Goal: Task Accomplishment & Management: Complete application form

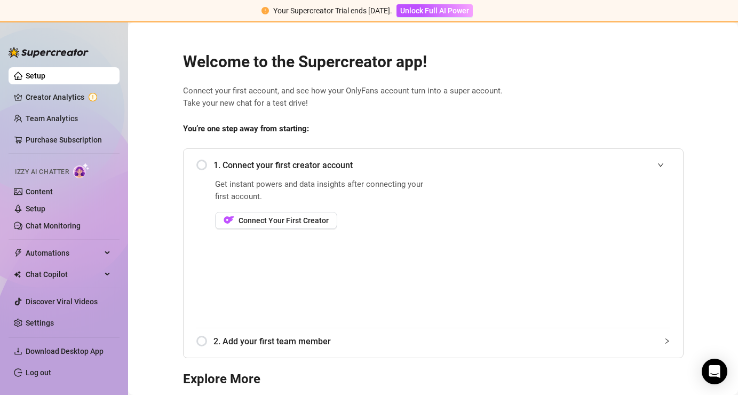
click at [200, 164] on div "1. Connect your first creator account" at bounding box center [433, 165] width 474 height 26
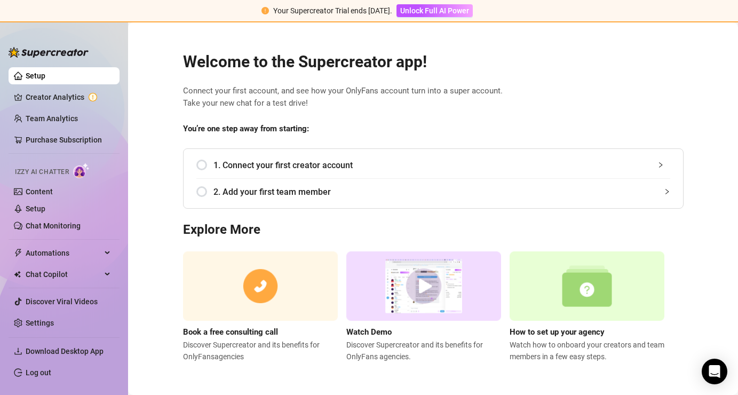
click at [211, 159] on div "1. Connect your first creator account" at bounding box center [433, 165] width 474 height 26
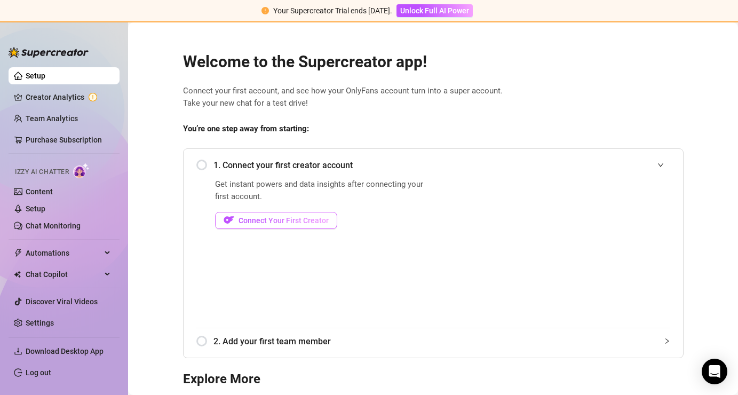
click at [280, 219] on span "Connect Your First Creator" at bounding box center [284, 220] width 90 height 9
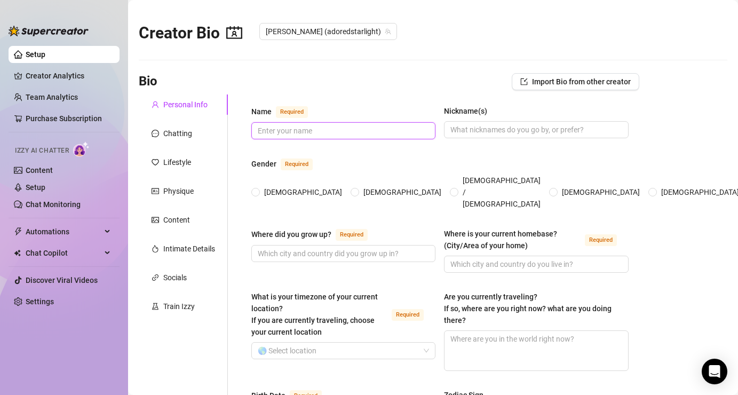
click at [326, 128] on input "Name Required" at bounding box center [342, 131] width 169 height 12
type input "[PERSON_NAME]"
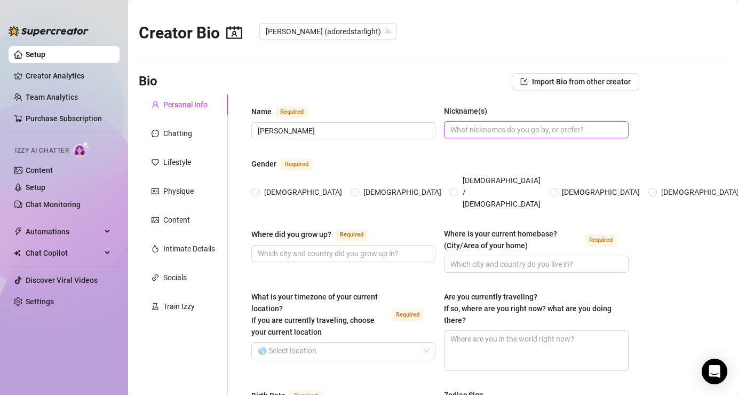
click at [505, 133] on input "Nickname(s)" at bounding box center [534, 130] width 169 height 12
type input "[PERSON_NAME], Adored Starlight, Adored"
click at [260, 186] on label "[DEMOGRAPHIC_DATA]" at bounding box center [298, 192] width 95 height 12
click at [256, 189] on input "[DEMOGRAPHIC_DATA]" at bounding box center [256, 192] width 4 height 7
radio input "true"
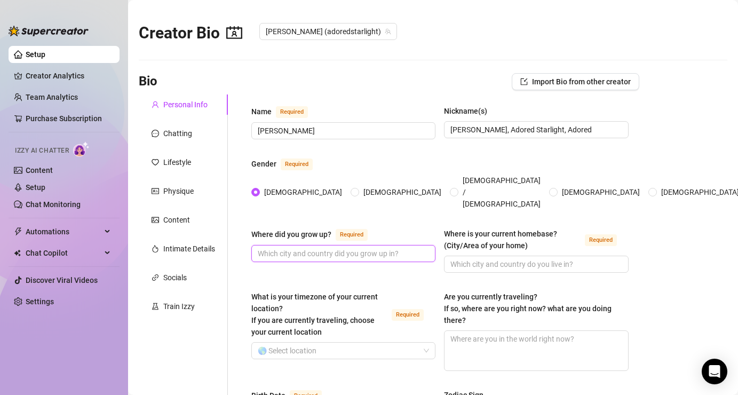
click at [362, 248] on input "Where did you grow up? Required" at bounding box center [342, 254] width 169 height 12
click at [397, 76] on div "Bio Import Bio from other creator" at bounding box center [389, 81] width 501 height 17
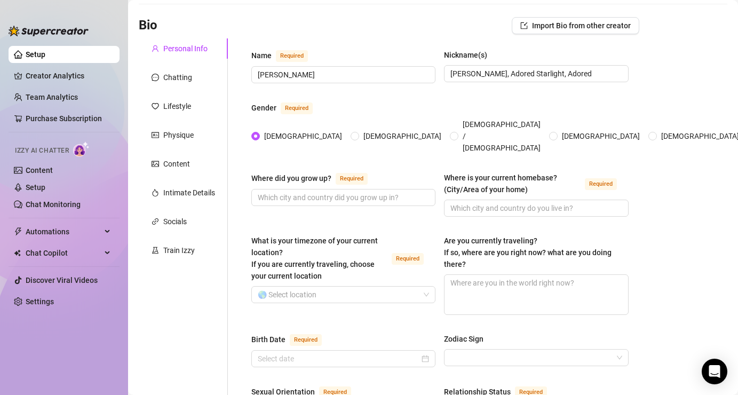
scroll to position [57, 0]
click at [315, 286] on input "What is your timezone of your current location? If you are currently traveling,…" at bounding box center [339, 294] width 162 height 16
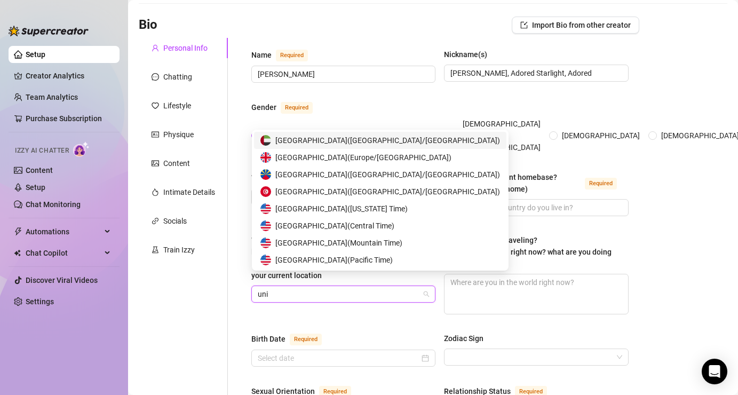
type input "unit"
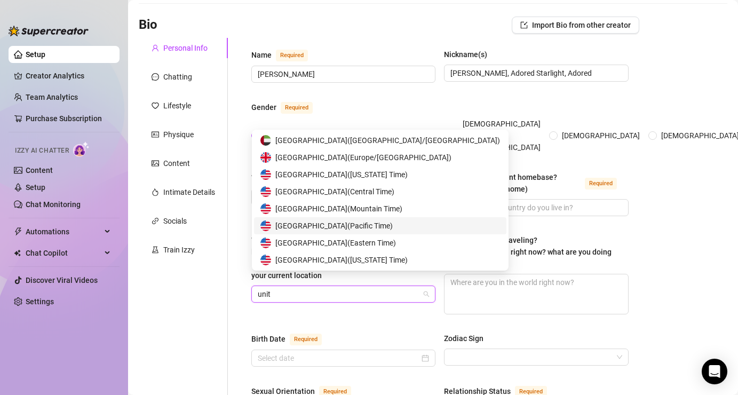
click at [393, 228] on span "United States of America ( Pacific Time )" at bounding box center [333, 226] width 117 height 12
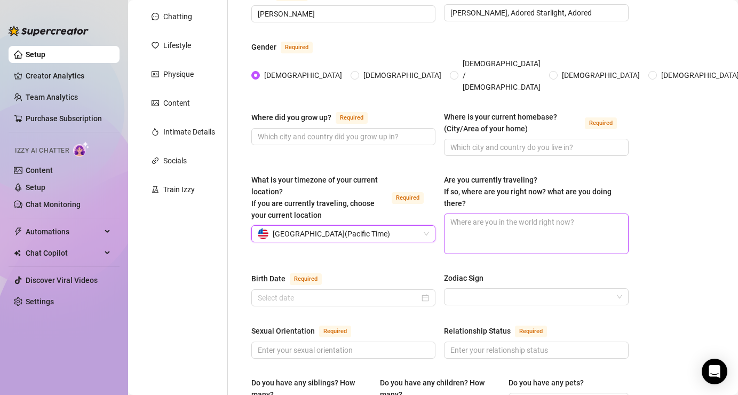
scroll to position [121, 0]
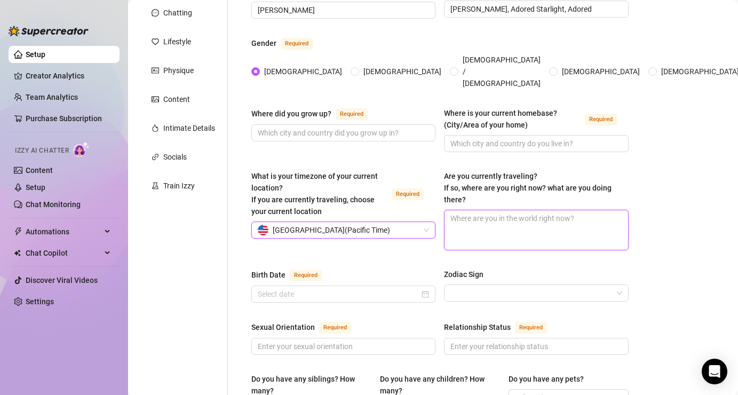
click at [520, 214] on textarea "Are you currently traveling? If so, where are you right now? what are you doing…" at bounding box center [536, 229] width 183 height 39
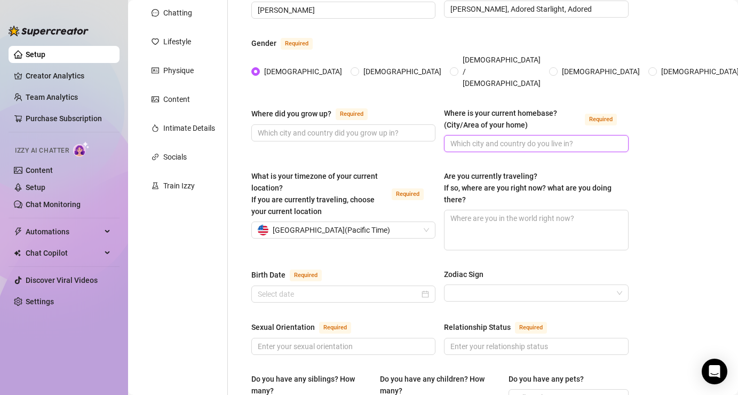
click at [517, 138] on input "Where is your current homebase? (City/Area of your home) Required" at bounding box center [534, 144] width 169 height 12
type input "I live in [GEOGRAPHIC_DATA] and have an apartment in [GEOGRAPHIC_DATA]"
click at [381, 127] on input "Where did you grow up? Required" at bounding box center [342, 133] width 169 height 12
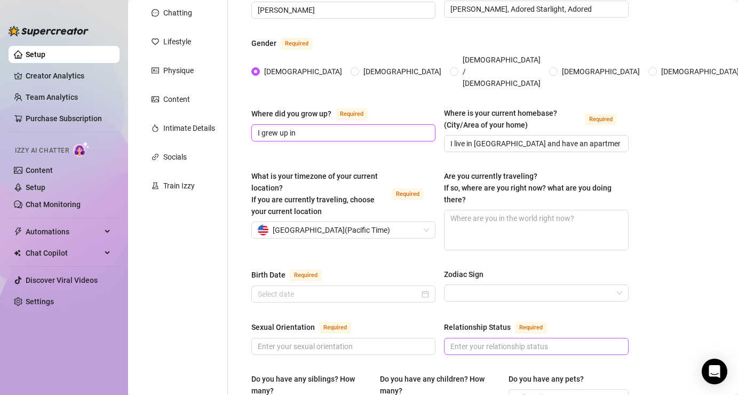
type input "I grew up in"
click at [570, 340] on input "Relationship Status Required" at bounding box center [534, 346] width 169 height 12
type input "I am [DEMOGRAPHIC_DATA] right now, looking for a relationship or husband"
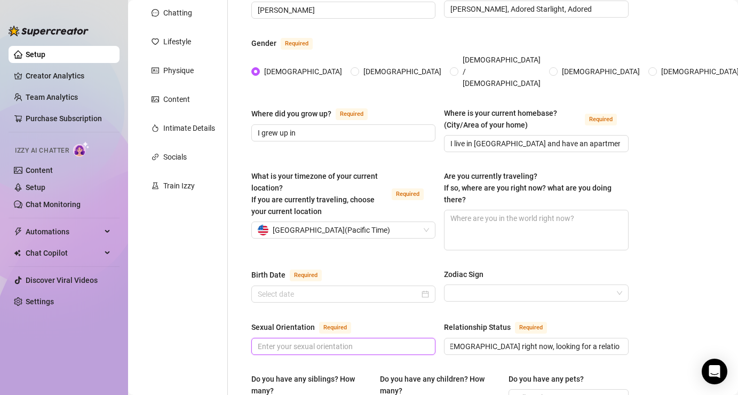
click at [384, 340] on input "Sexual Orientation Required" at bounding box center [342, 346] width 169 height 12
type input "I am straight but when the time is right I like to have fun with other girls"
click at [380, 321] on div "Sexual Orientation Required" at bounding box center [343, 329] width 184 height 17
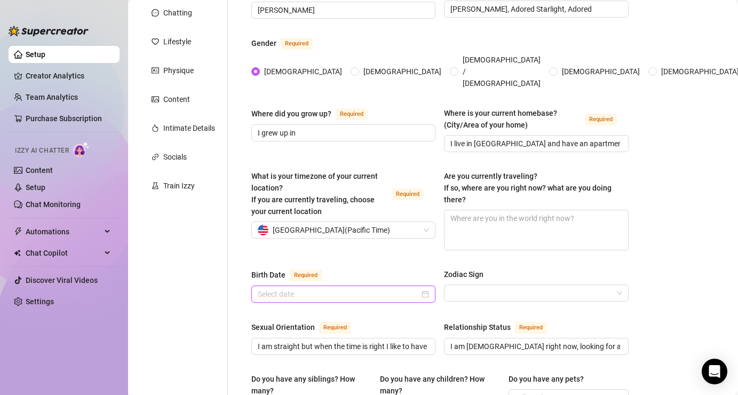
click at [365, 288] on input "Birth Date Required" at bounding box center [339, 294] width 162 height 12
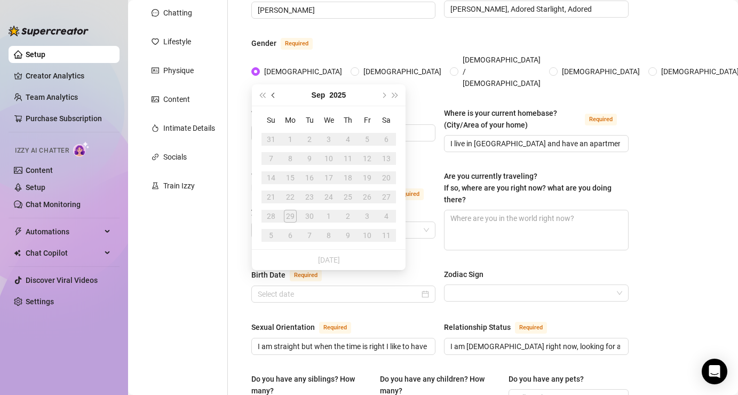
click at [276, 97] on button "Previous month (PageUp)" at bounding box center [274, 94] width 12 height 21
click at [337, 90] on button "2025" at bounding box center [338, 94] width 17 height 21
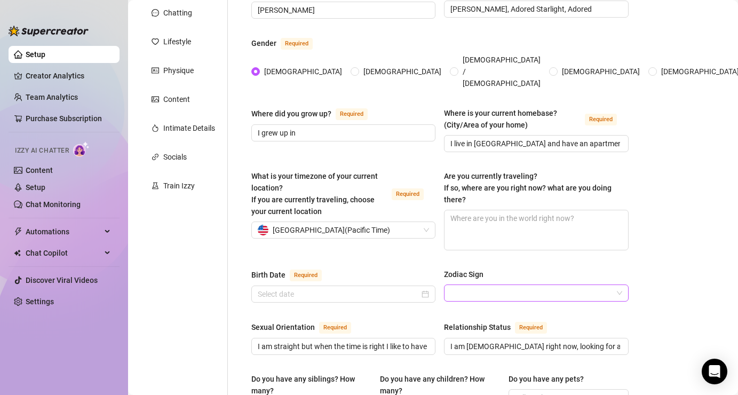
click at [537, 285] on input "Zodiac Sign" at bounding box center [531, 293] width 162 height 16
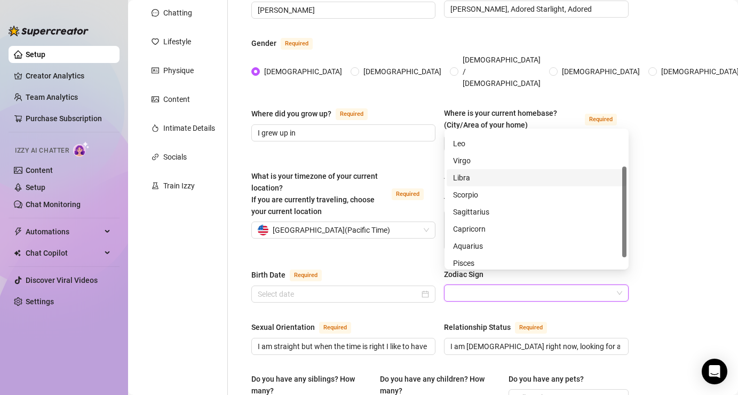
scroll to position [68, 0]
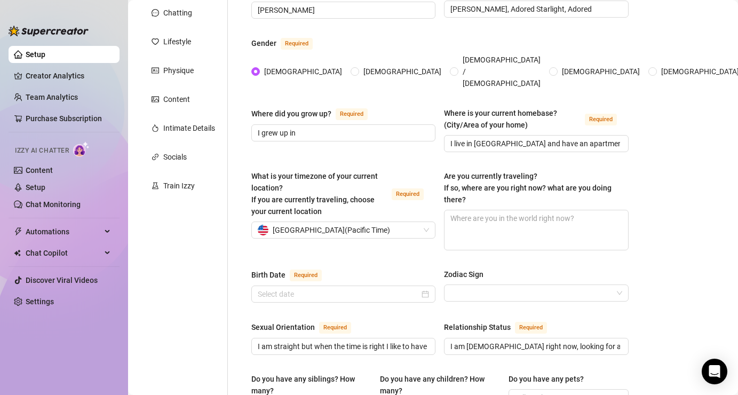
scroll to position [109, 0]
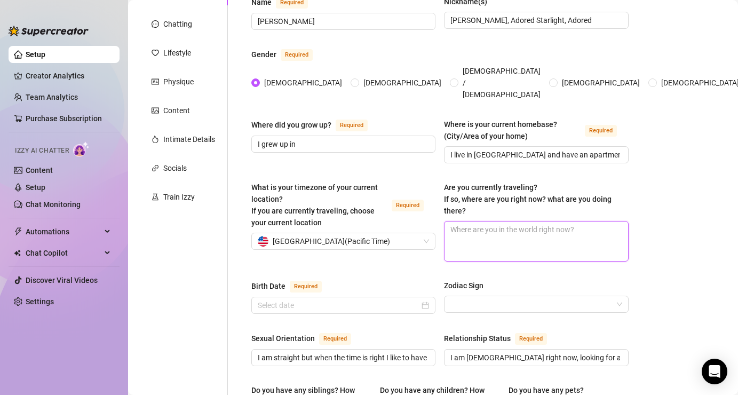
click at [594, 221] on textarea "Are you currently traveling? If so, where are you right now? what are you doing…" at bounding box center [536, 240] width 183 height 39
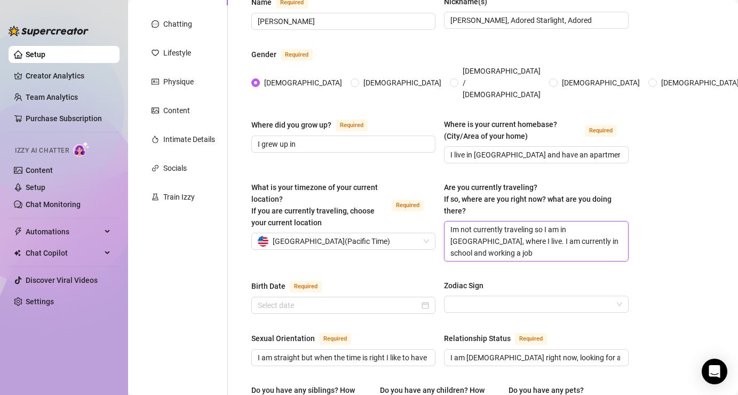
click at [573, 228] on textarea "Im not currently traveling so I am in [GEOGRAPHIC_DATA], where I live. I am cur…" at bounding box center [536, 240] width 183 height 39
click at [546, 237] on textarea "Im not currently traveling so I am in [GEOGRAPHIC_DATA], where I live. I am cur…" at bounding box center [536, 240] width 183 height 39
click at [498, 227] on textarea "Im not currently traveling so I am in [GEOGRAPHIC_DATA], where I live. I am cur…" at bounding box center [536, 240] width 183 height 39
click at [550, 240] on textarea "Im not currently traveling so I am in [GEOGRAPHIC_DATA], where I live. I am cur…" at bounding box center [536, 240] width 183 height 39
click at [501, 229] on textarea "Im not currently traveling so I am in [GEOGRAPHIC_DATA], where I live. I am cur…" at bounding box center [536, 240] width 183 height 39
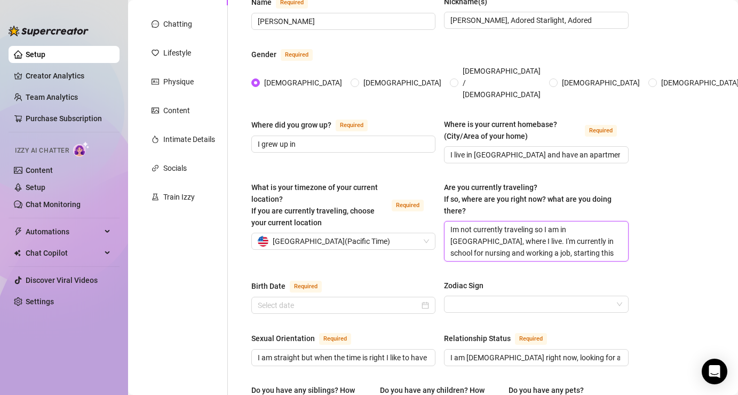
click at [553, 239] on textarea "Im not currently traveling so I am in [GEOGRAPHIC_DATA], where I live. I'm curr…" at bounding box center [536, 240] width 183 height 39
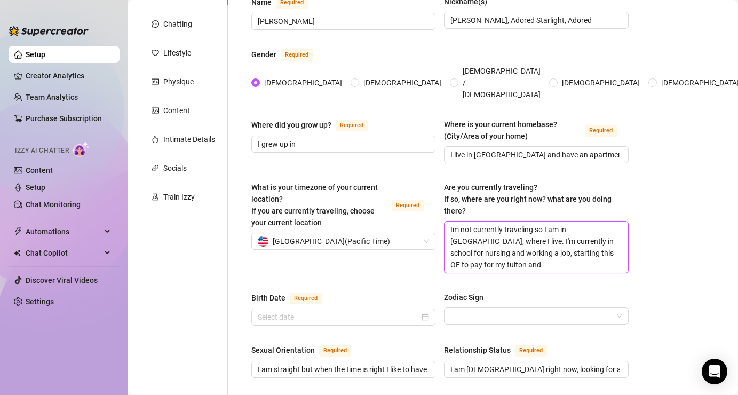
scroll to position [0, 0]
click at [607, 241] on textarea "Im not currently traveling so I am in [GEOGRAPHIC_DATA], where I live. I'm curr…" at bounding box center [536, 246] width 183 height 51
click at [591, 253] on textarea "Im not currently traveling so I am in [GEOGRAPHIC_DATA], where I live. I'm curr…" at bounding box center [536, 246] width 183 height 51
type textarea "Im not currently traveling so I am in [GEOGRAPHIC_DATA], where I live. I'm curr…"
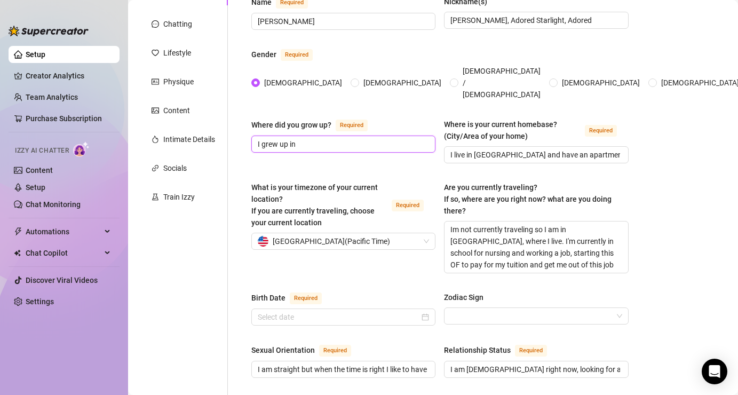
click at [346, 138] on input "I grew up in" at bounding box center [342, 144] width 169 height 12
type input "I grew up in [GEOGRAPHIC_DATA] and still live here"
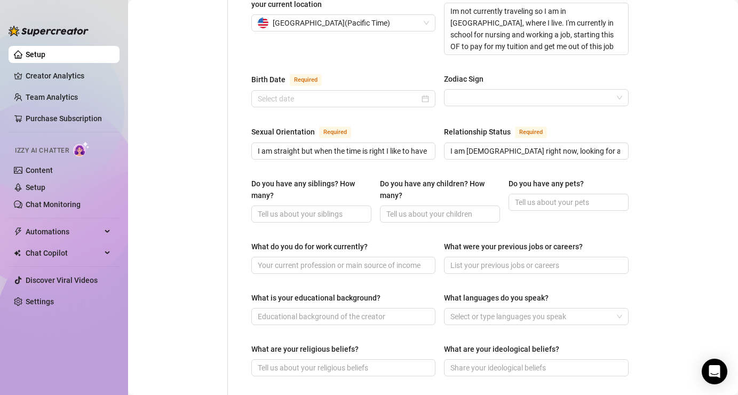
scroll to position [329, 0]
click at [337, 207] on input "Do you have any siblings? How many?" at bounding box center [310, 213] width 105 height 12
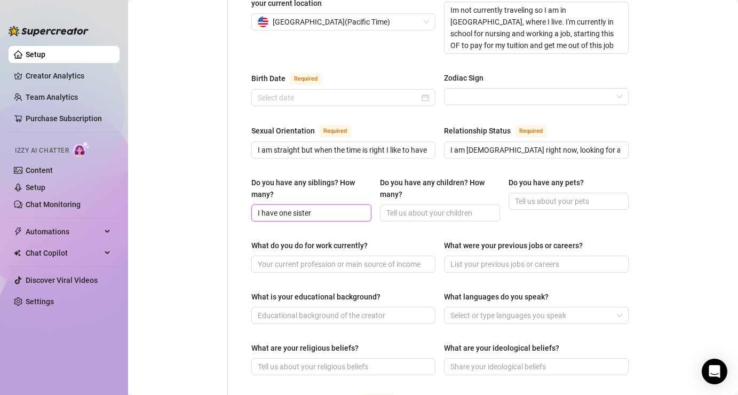
type input "I have one sister"
click at [365, 219] on div "Name Required [PERSON_NAME](s) [PERSON_NAME], Adored Starlight, Adored Gender R…" at bounding box center [439, 230] width 377 height 908
click at [375, 258] on input "What do you do for work currently?" at bounding box center [342, 264] width 169 height 12
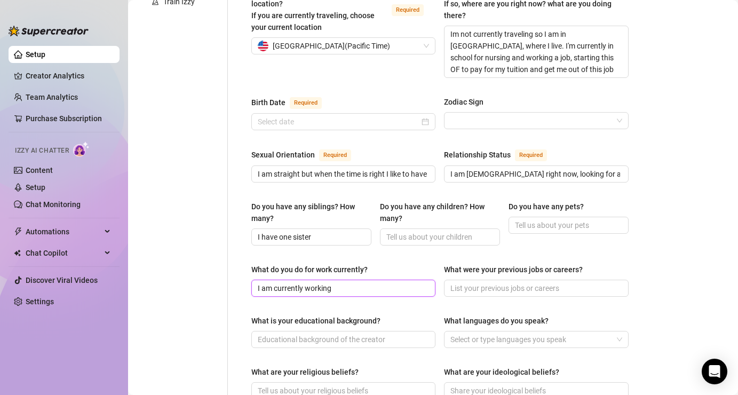
scroll to position [304, 0]
click at [405, 283] on input "I am currently working as a receptionist" at bounding box center [342, 289] width 169 height 12
type input "I am currently working as a receptionist at a doctors office"
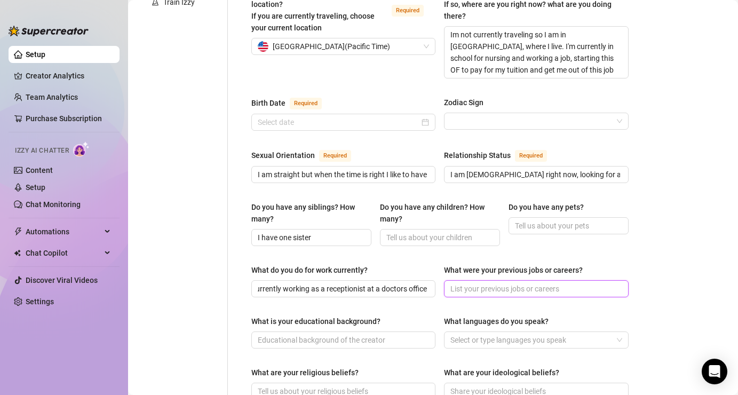
scroll to position [0, 0]
click at [526, 283] on input "What were your previous jobs or careers?" at bounding box center [534, 289] width 169 height 12
click at [523, 264] on div "What were your previous jobs or careers?" at bounding box center [513, 270] width 139 height 12
click at [523, 283] on input "What were your previous jobs or careers?" at bounding box center [534, 289] width 169 height 12
click at [573, 283] on input "What were your previous jobs or careers?" at bounding box center [534, 289] width 169 height 12
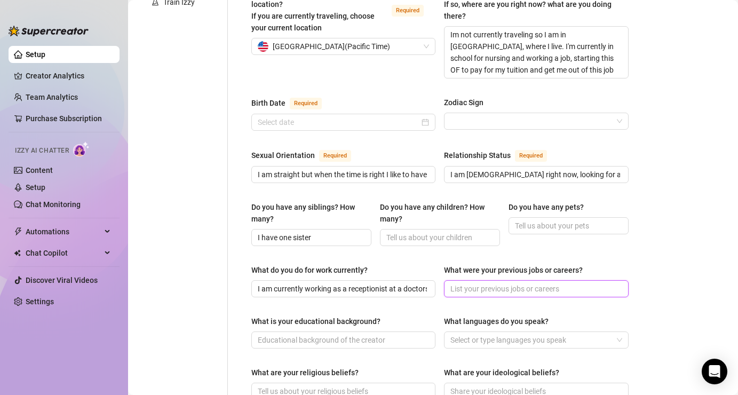
type input "I"
type input "This is my first job and I dont like it so Im trying to get out of it with this…"
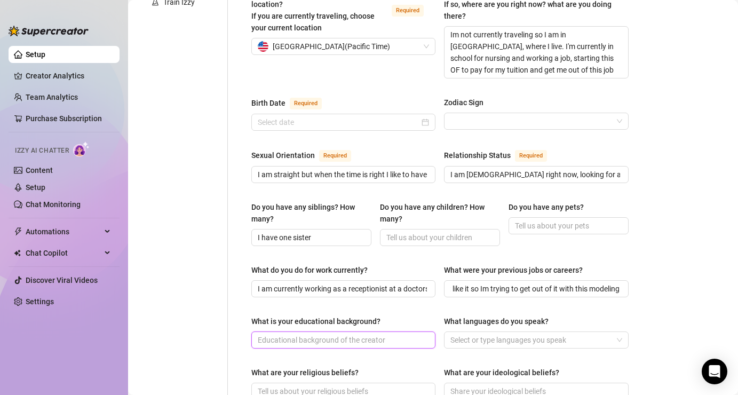
click at [383, 334] on input "What is your educational background?" at bounding box center [342, 340] width 169 height 12
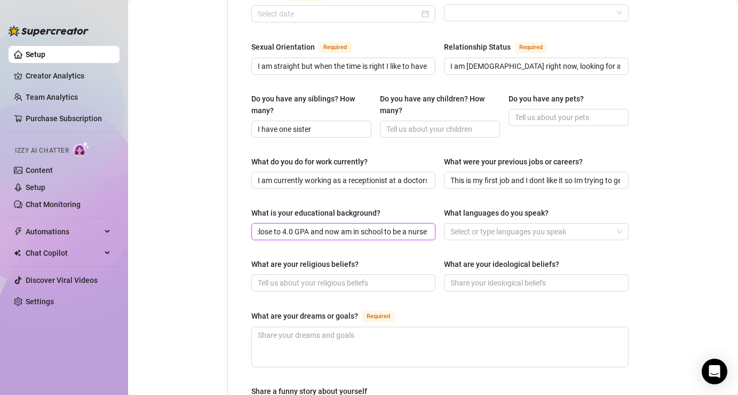
scroll to position [0, 108]
type input "I graduated high school with a close to 4.0 GPA and now am in school to be a nu…"
click at [510, 207] on div "What languages do you speak?" at bounding box center [536, 215] width 184 height 16
click at [510, 223] on div "Select or type languages you speak" at bounding box center [536, 231] width 184 height 17
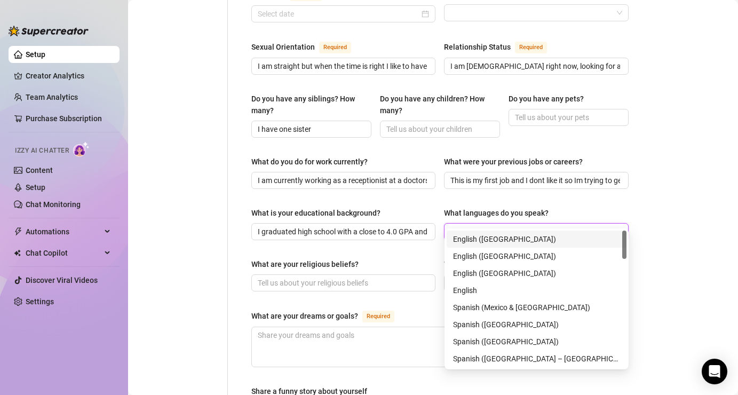
click at [507, 239] on div "English ([GEOGRAPHIC_DATA])" at bounding box center [536, 239] width 167 height 12
click at [403, 243] on div "Name Required [PERSON_NAME](s) [PERSON_NAME], Adored Starlight, Adored Gender R…" at bounding box center [439, 147] width 377 height 908
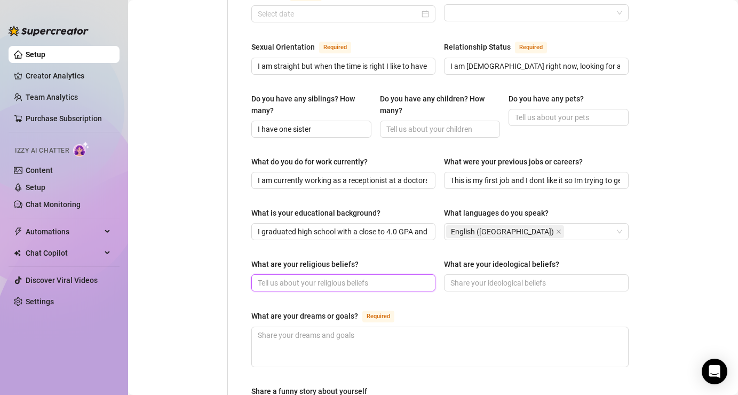
click at [384, 277] on input "What are your religious beliefs?" at bounding box center [342, 283] width 169 height 12
click at [371, 277] on input "What are your religious beliefs?" at bounding box center [342, 283] width 169 height 12
type input "No my parents didnt grow up religious so Im not too religious but I am spiritua…"
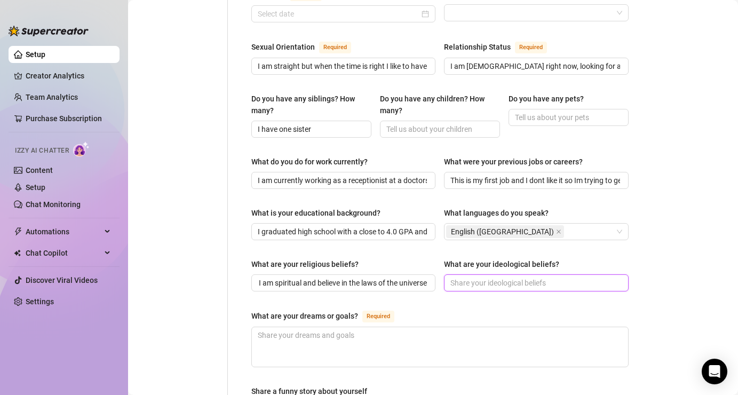
click at [482, 277] on input "What are your ideological beliefs?" at bounding box center [534, 283] width 169 height 12
click at [519, 277] on input "What are your ideological beliefs?" at bounding box center [534, 283] width 169 height 12
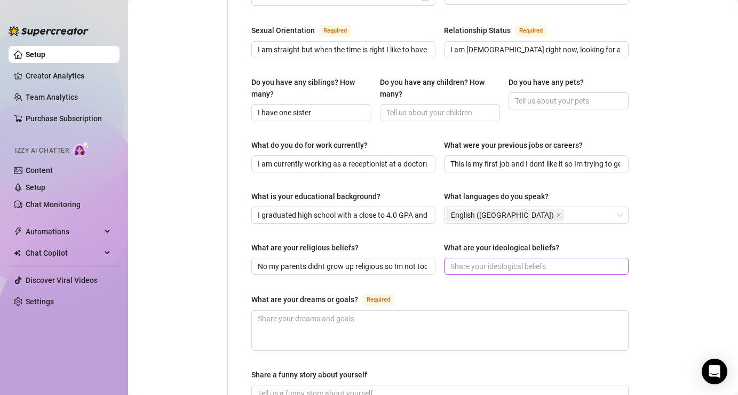
scroll to position [430, 0]
click at [502, 259] on input "What are your ideological beliefs?" at bounding box center [534, 265] width 169 height 12
paste input "I don’t settle for basics... I stay prefer luxury over basics and keep my stand…"
type input "I don’t settle for basics... I stay prefer luxury over basics and keep my stand…"
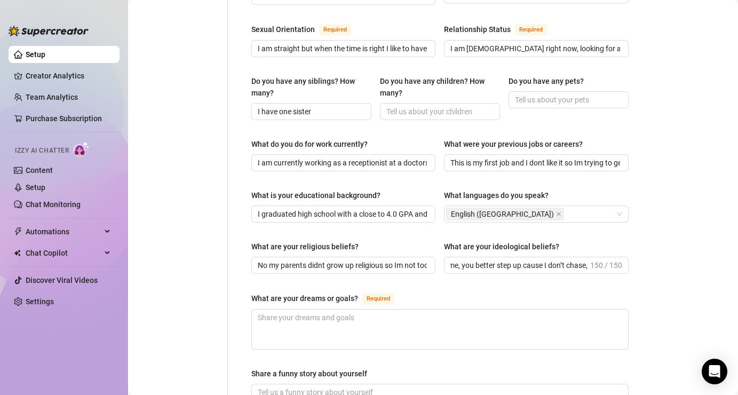
click at [581, 292] on div "What are your dreams or goals? Required" at bounding box center [439, 300] width 377 height 17
click at [552, 257] on span "I don’t settle for basics... I stay prefer luxury over basics and keep my stand…" at bounding box center [536, 265] width 184 height 17
click at [559, 259] on input "I don’t settle for basics... I stay prefer luxury over basics and keep my stand…" at bounding box center [518, 265] width 137 height 12
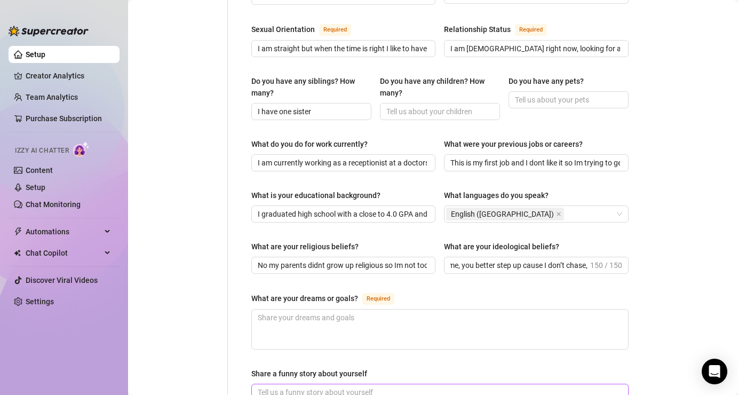
scroll to position [0, 0]
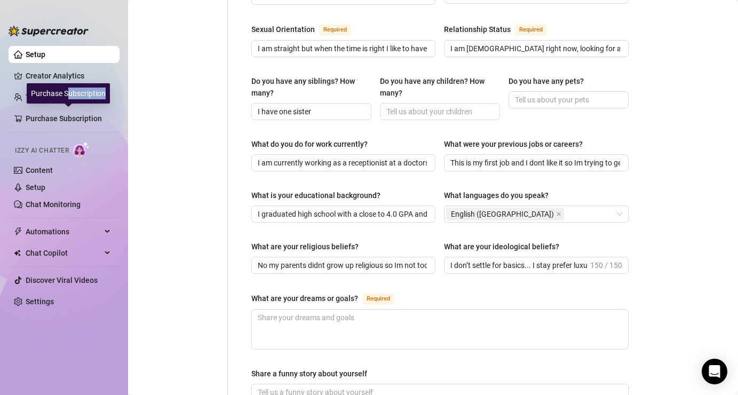
click at [70, 99] on div "Purchase Subscription" at bounding box center [68, 93] width 83 height 20
click at [55, 99] on link "Team Analytics" at bounding box center [52, 97] width 52 height 9
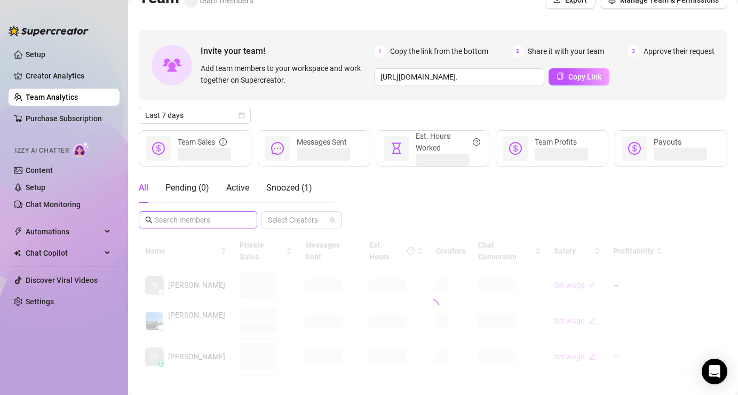
scroll to position [12, 0]
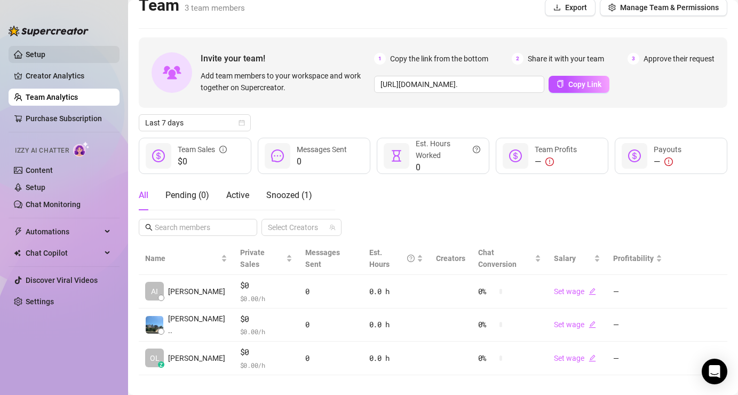
click at [45, 50] on link "Setup" at bounding box center [36, 54] width 20 height 9
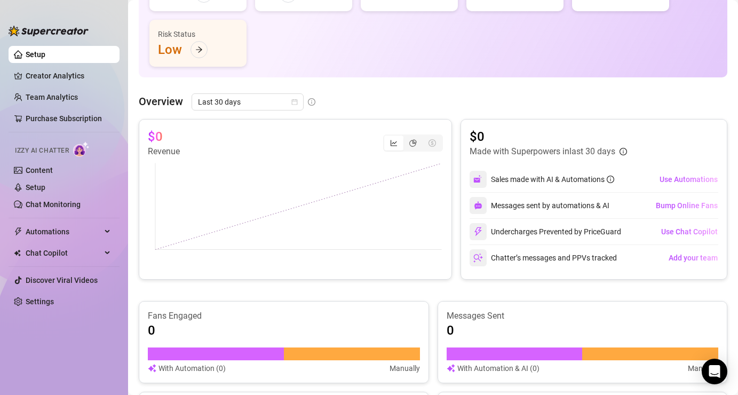
scroll to position [179, 0]
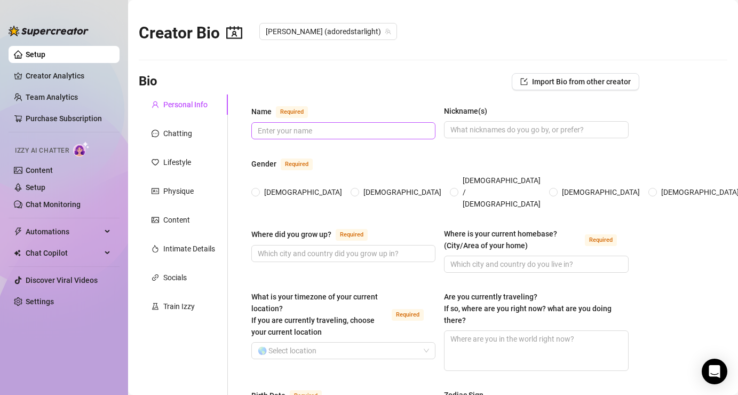
click at [394, 138] on span at bounding box center [343, 130] width 184 height 17
type input "[PERSON_NAME]"
click at [522, 126] on input "Nickname(s)" at bounding box center [534, 130] width 169 height 12
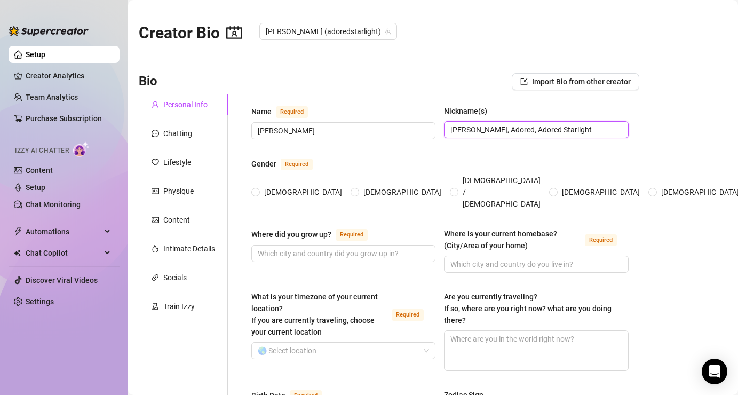
type input "[PERSON_NAME], Adored, Adored Starlight"
click at [594, 242] on div "Where is your current homebase? (City/Area of your home) Required" at bounding box center [536, 242] width 184 height 28
click at [594, 258] on input "Where is your current homebase? (City/Area of your home) Required" at bounding box center [534, 264] width 169 height 12
click at [254, 189] on input "[DEMOGRAPHIC_DATA]" at bounding box center [256, 192] width 4 height 7
radio input "true"
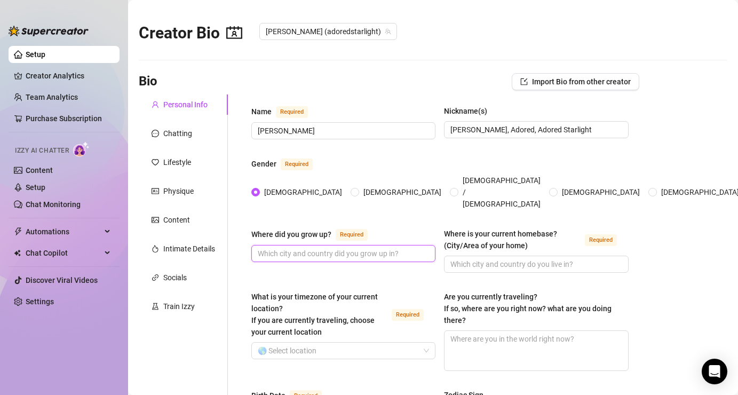
click at [300, 248] on input "Where did you grow up? Required" at bounding box center [342, 254] width 169 height 12
click at [362, 248] on input "I grew up in [GEOGRAPHIC_DATA]" at bounding box center [342, 254] width 169 height 12
type input "I grew up in [GEOGRAPHIC_DATA] and still live here in southern [US_STATE]"
click at [534, 258] on input "Where is your current homebase? (City/Area of your home) Required" at bounding box center [534, 264] width 169 height 12
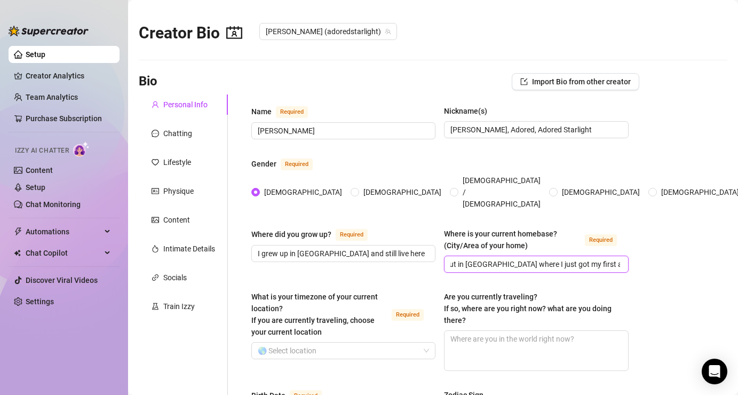
scroll to position [0, 66]
type input "I live in [US_STATE] but in [GEOGRAPHIC_DATA] where I just got my first apartme…"
click at [403, 344] on input "What is your timezone of your current location? If you are currently traveling,…" at bounding box center [339, 351] width 162 height 16
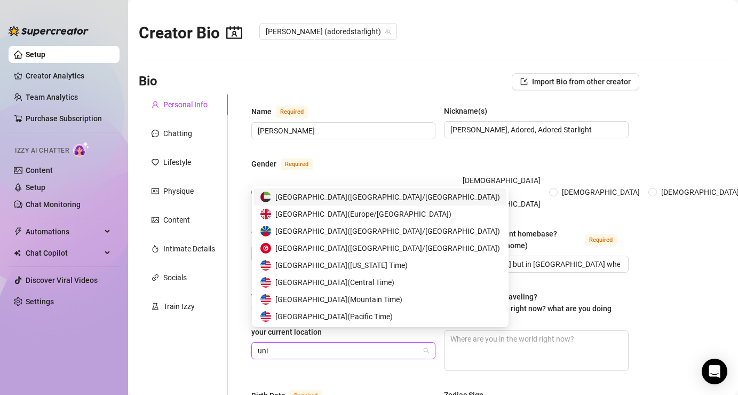
type input "unit"
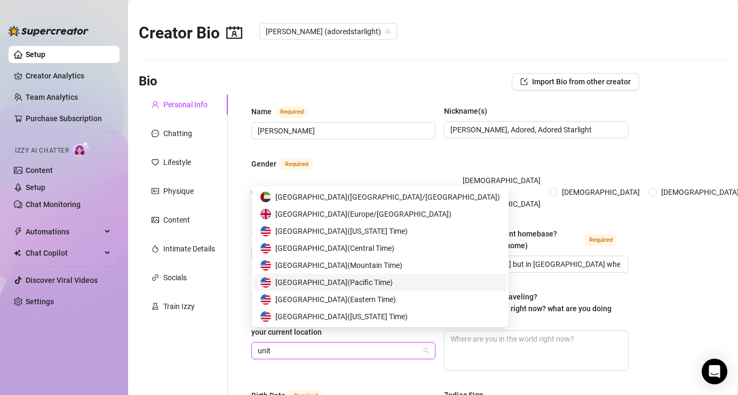
click at [393, 276] on span "United States of America ( Pacific Time )" at bounding box center [333, 282] width 117 height 12
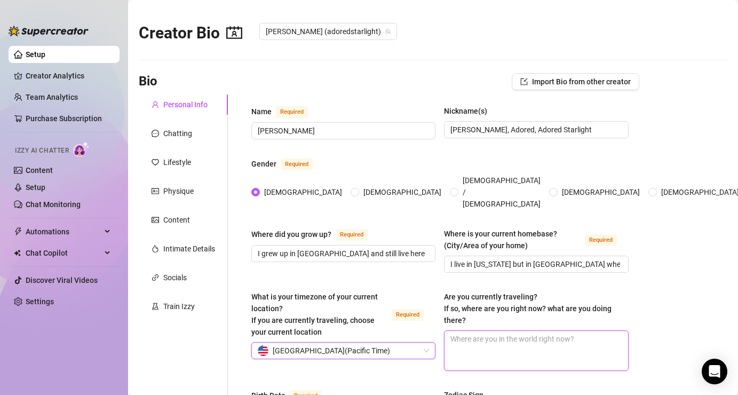
click at [543, 338] on textarea "Are you currently traveling? If so, where are you right now? what are you doing…" at bounding box center [536, 350] width 183 height 39
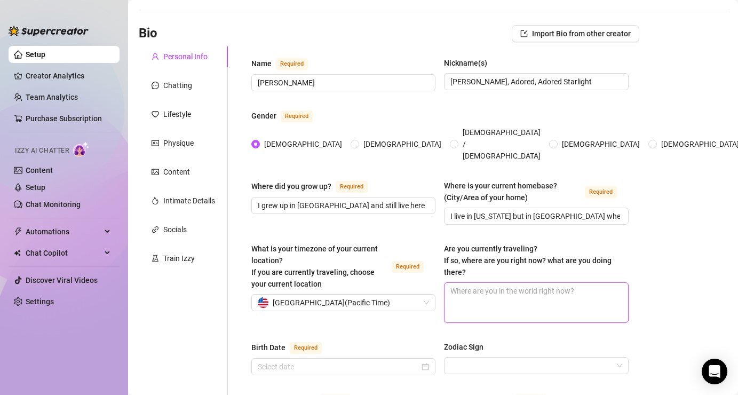
scroll to position [52, 0]
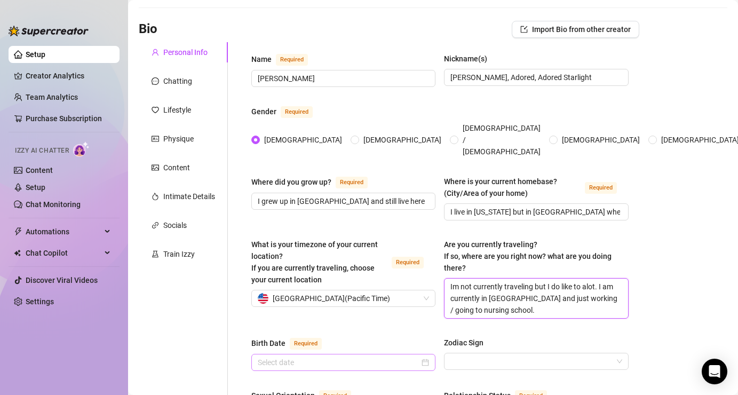
click at [351, 356] on div at bounding box center [343, 362] width 184 height 17
type textarea "Im not currently traveling but I do like to alot. I am currently in [GEOGRAPHIC…"
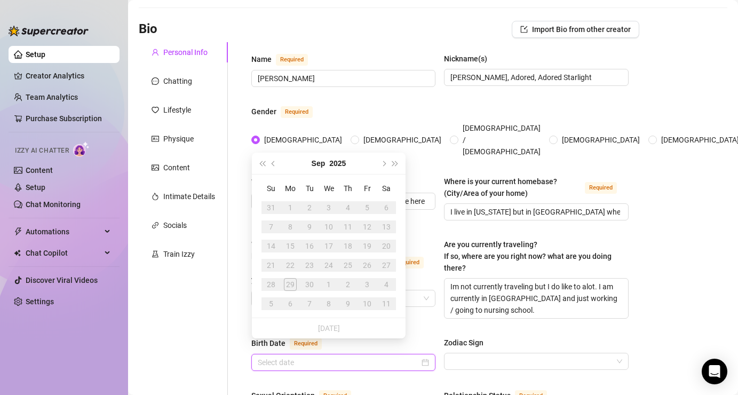
click at [349, 356] on input "Birth Date Required" at bounding box center [339, 362] width 162 height 12
click at [440, 337] on div "Birth Date Required Zodiac Sign" at bounding box center [439, 359] width 377 height 44
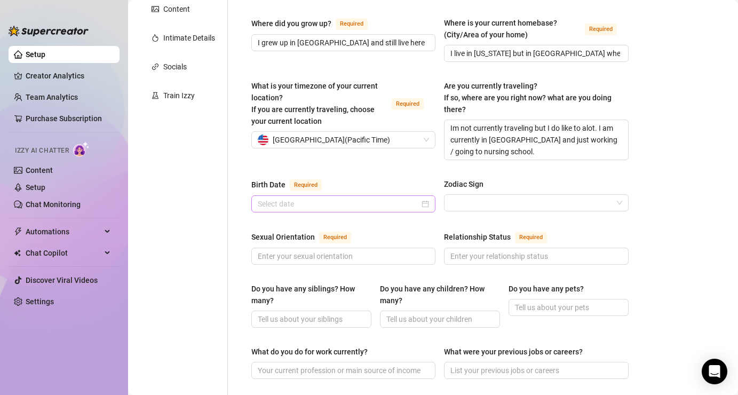
scroll to position [214, 0]
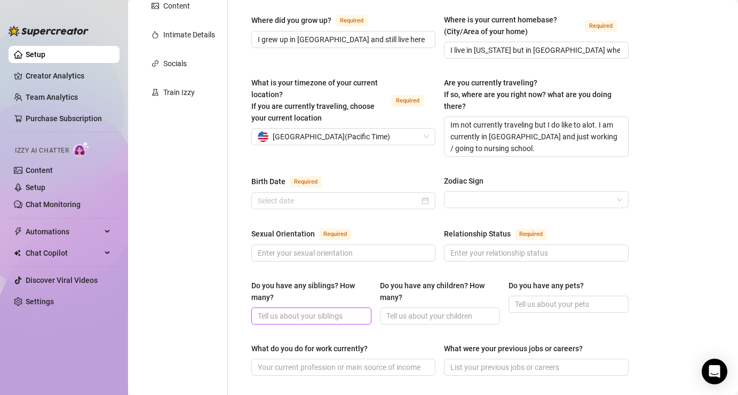
click at [323, 310] on input "Do you have any siblings? How many?" at bounding box center [310, 316] width 105 height 12
type input "I have"
click at [351, 285] on div "Do you have any siblings? How many?" at bounding box center [307, 291] width 113 height 23
click at [351, 310] on input "I have" at bounding box center [310, 316] width 105 height 12
click at [347, 310] on input "I have" at bounding box center [310, 316] width 105 height 12
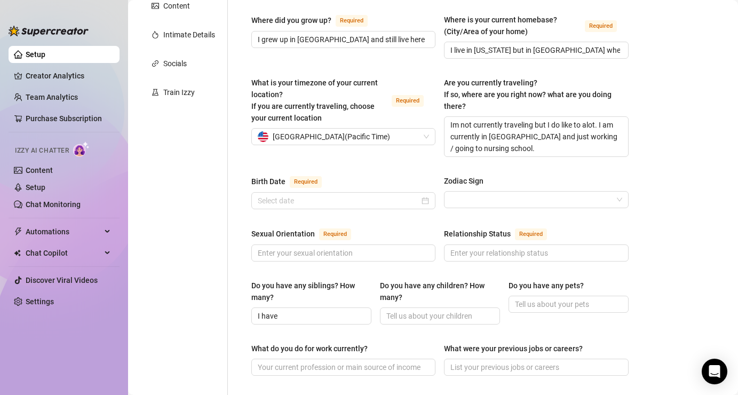
click at [350, 196] on div "Birth Date Required Zodiac Sign" at bounding box center [439, 197] width 377 height 44
click at [358, 247] on input "Sexual Orientation Required" at bounding box center [342, 253] width 169 height 12
click at [359, 247] on input "I am straight but when in the right time I" at bounding box center [342, 253] width 169 height 12
click at [365, 247] on input "I am straight but when in the ght time I" at bounding box center [342, 253] width 169 height 12
click at [322, 247] on input "I am straight but when in the ght time I" at bounding box center [342, 253] width 169 height 12
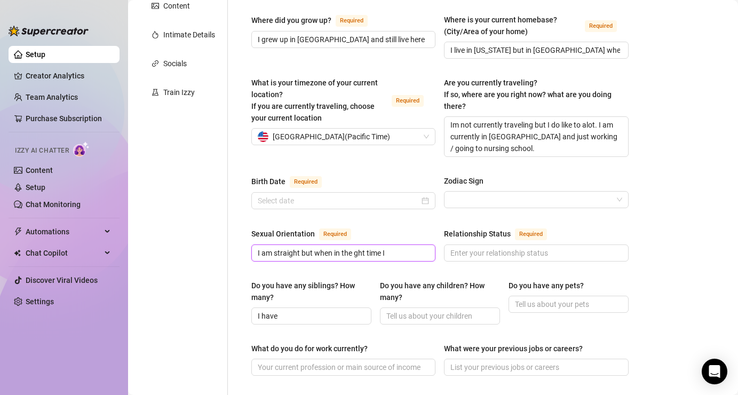
click at [322, 247] on input "I am straight but when in the ght time I" at bounding box center [342, 253] width 169 height 12
click at [339, 247] on input "I am straight but in the ght time I" at bounding box center [342, 253] width 169 height 12
click at [376, 247] on input "I am straight but in the right time I" at bounding box center [342, 253] width 169 height 12
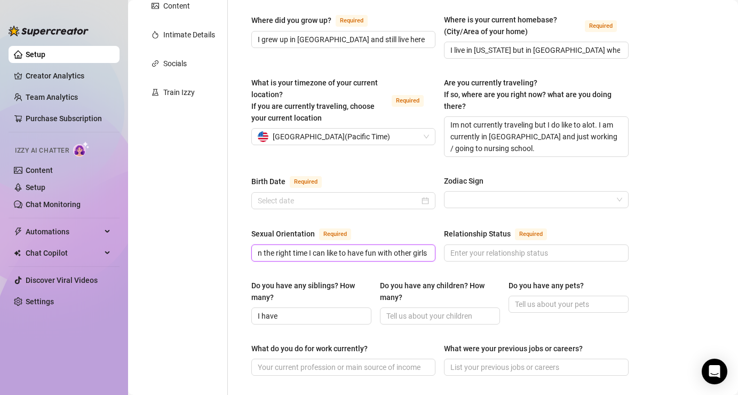
type input "I am straight but in the right time I can like to have fun with other girls"
click at [486, 229] on div "Relationship Status Required" at bounding box center [536, 235] width 184 height 17
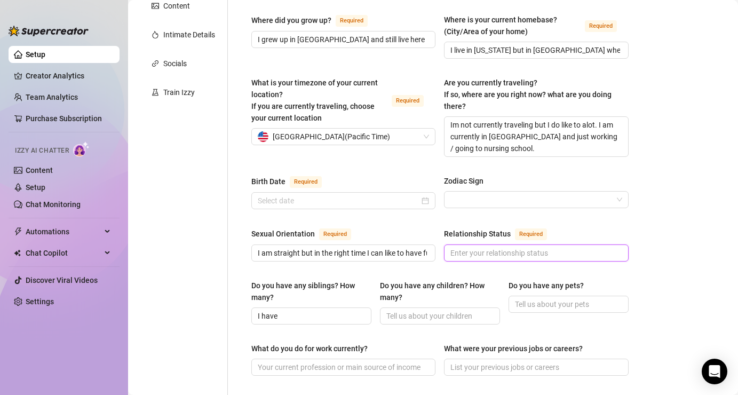
click at [485, 247] on input "Relationship Status Required" at bounding box center [534, 253] width 169 height 12
type input "C"
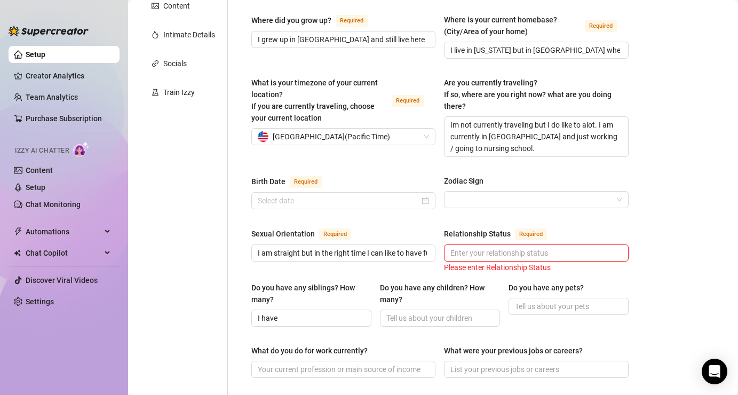
type input "r"
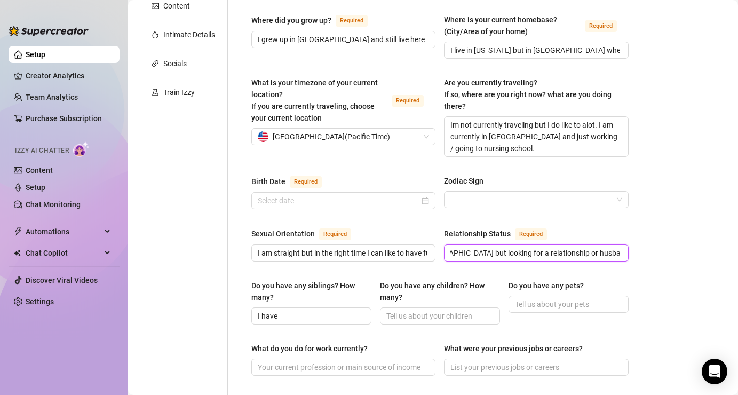
scroll to position [0, 97]
click at [602, 247] on input "Right now I am [DEMOGRAPHIC_DATA] but looking for a relationship or husband tha…" at bounding box center [534, 253] width 169 height 12
type input "Right now I am [DEMOGRAPHIC_DATA] but looking for a relationship or husband tha…"
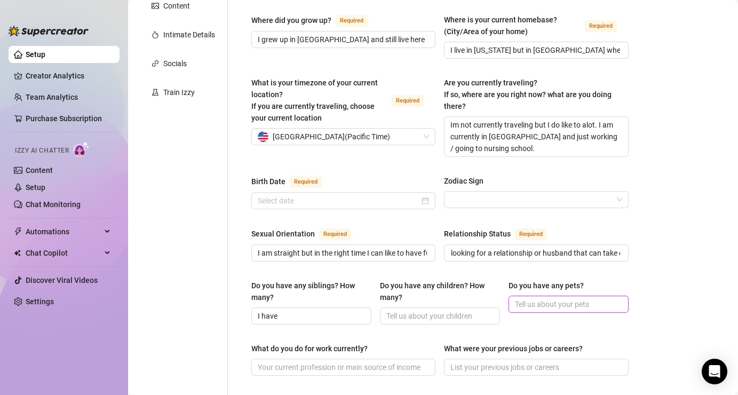
scroll to position [0, 0]
click at [561, 298] on input "Do you have any pets?" at bounding box center [567, 304] width 105 height 12
click at [330, 310] on input "I have" at bounding box center [310, 316] width 105 height 12
click at [438, 310] on input "Do you have any children? How many?" at bounding box center [438, 316] width 105 height 12
type input "I"
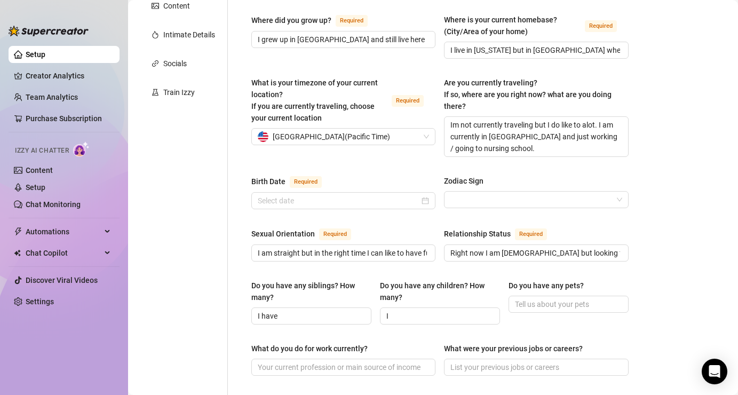
click at [523, 300] on div "Do you have any pets?" at bounding box center [569, 302] width 120 height 45
click at [531, 298] on input "Do you have any pets?" at bounding box center [567, 304] width 105 height 12
type input "I have one small dog who I lovee. His name is [PERSON_NAME]"
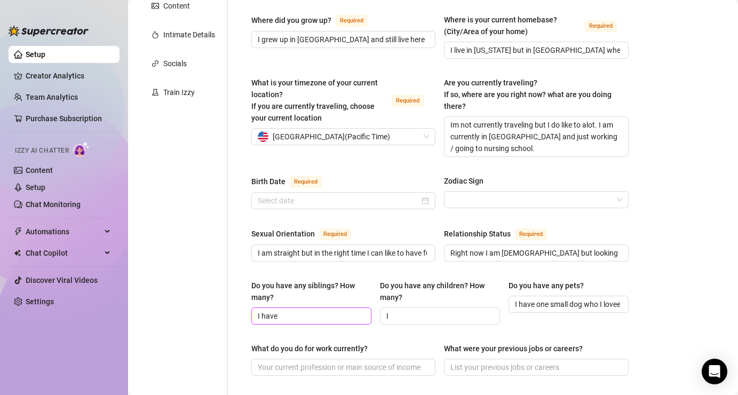
click at [335, 310] on input "I have" at bounding box center [310, 316] width 105 height 12
click at [578, 298] on input "I have one small dog who I lovee. His name is [PERSON_NAME]" at bounding box center [567, 304] width 105 height 12
click at [337, 310] on input "I have" at bounding box center [310, 316] width 105 height 12
type input "I have 3 sisters and 2 brothers"
click at [442, 310] on input "I" at bounding box center [438, 316] width 105 height 12
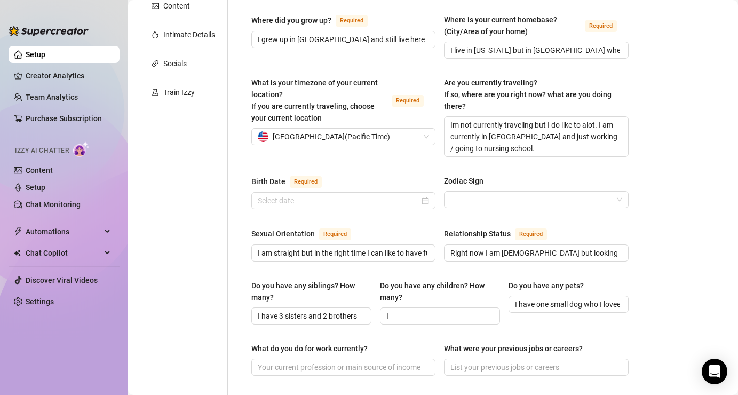
click at [443, 287] on div "Do you have any children? How many?" at bounding box center [436, 291] width 113 height 23
click at [443, 310] on input "I" at bounding box center [438, 316] width 105 height 12
click at [478, 310] on input "I" at bounding box center [438, 316] width 105 height 12
drag, startPoint x: 445, startPoint y: 304, endPoint x: 400, endPoint y: 304, distance: 45.4
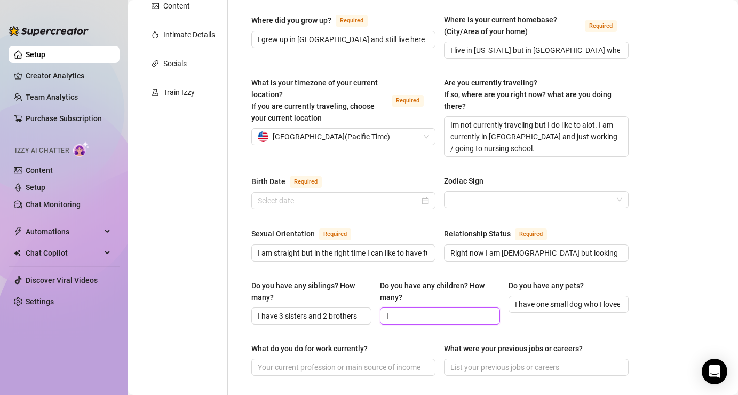
click at [400, 310] on input "I" at bounding box center [438, 316] width 105 height 12
type input "I"
click at [430, 285] on div "Do you have any children? How many?" at bounding box center [436, 291] width 113 height 23
click at [430, 310] on input "Do you have any children? How many?" at bounding box center [438, 316] width 105 height 12
click at [436, 307] on span at bounding box center [440, 315] width 120 height 17
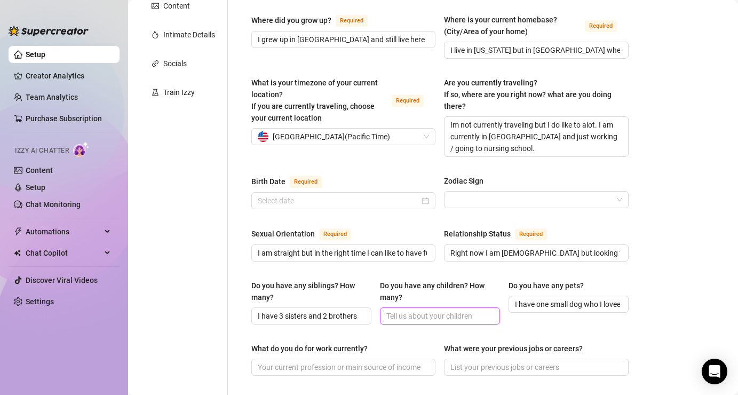
click at [438, 310] on input "Do you have any children? How many?" at bounding box center [438, 316] width 105 height 12
click at [441, 310] on input "Do you have any children? How many?" at bounding box center [438, 316] width 105 height 12
click at [468, 309] on span at bounding box center [440, 315] width 120 height 17
click at [483, 324] on div "Name Required [PERSON_NAME](s) [PERSON_NAME], Adored, Adored Starlight Gender R…" at bounding box center [439, 339] width 377 height 897
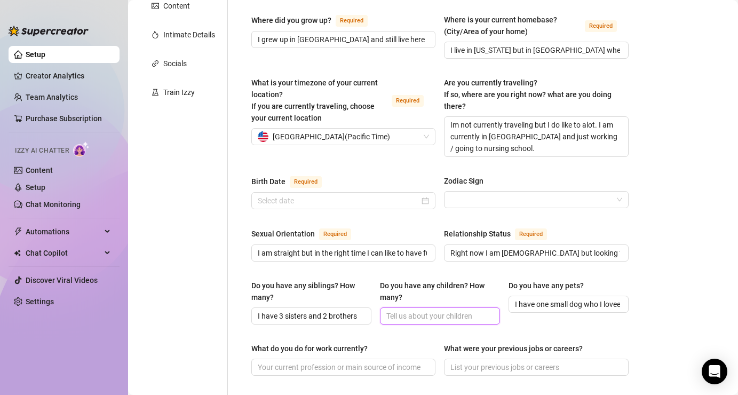
click at [449, 310] on input "Do you have any children? How many?" at bounding box center [438, 316] width 105 height 12
click at [443, 292] on div "Do you have any children? How many?" at bounding box center [440, 294] width 120 height 28
click at [443, 310] on input "Do you have any children? How many?" at bounding box center [438, 316] width 105 height 12
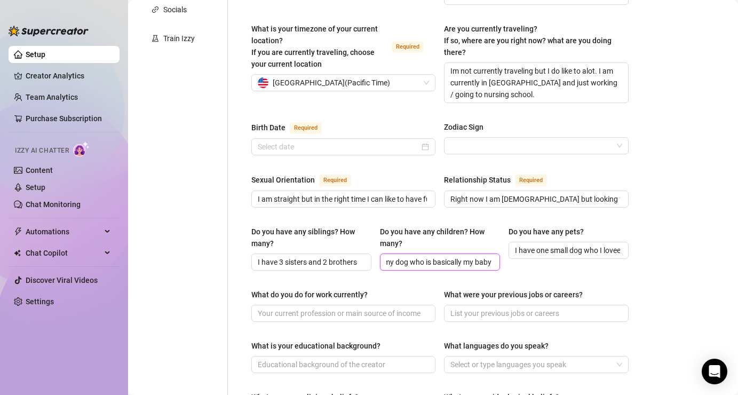
scroll to position [281, 0]
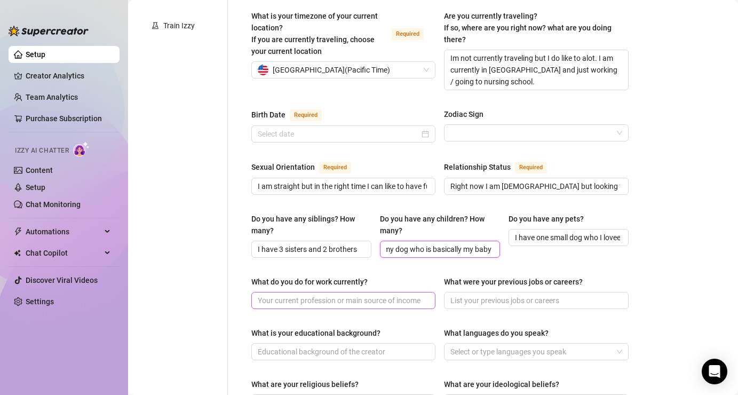
type input "No children, just my dog who is basically my baby"
click at [394, 295] on input "What do you do for work currently?" at bounding box center [342, 301] width 169 height 12
type input "C"
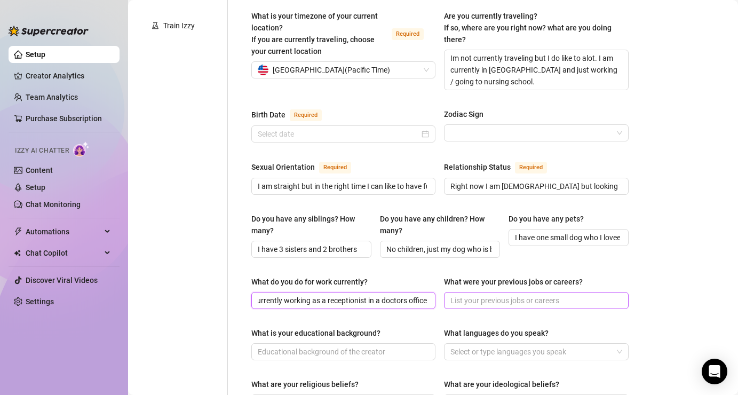
type input "I am currently working as a receptionist in a doctors office"
click at [518, 295] on input "What were your previous jobs or careers?" at bounding box center [534, 301] width 169 height 12
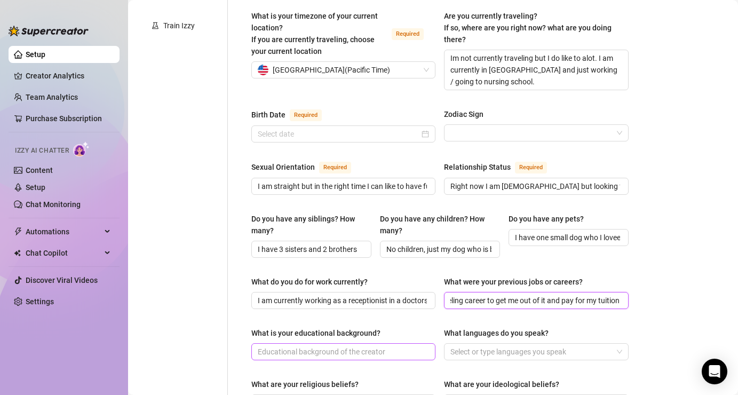
type input "This is my first job but I already do not like it and want to use my modeling c…"
click at [379, 346] on input "What is your educational background?" at bounding box center [342, 352] width 169 height 12
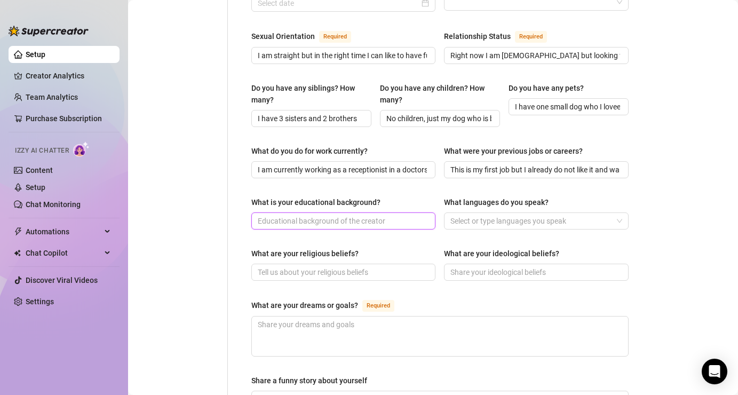
scroll to position [417, 0]
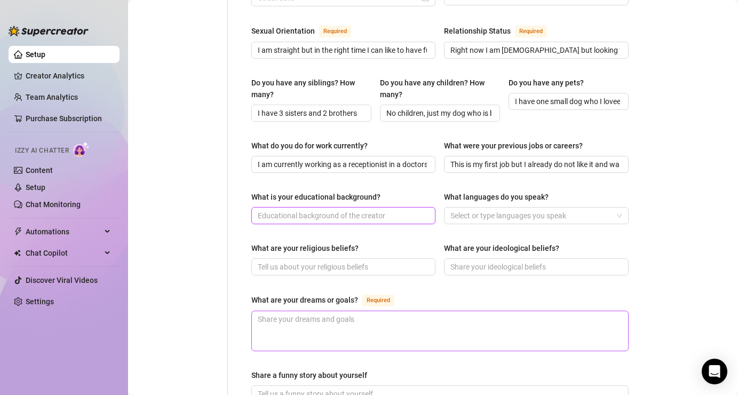
type input "I"
click at [407, 210] on input "I almost graduated high school with a 4.0 GPA" at bounding box center [342, 216] width 169 height 12
click at [418, 210] on input "I almost graduated high school with a 4.0 GPA" at bounding box center [342, 216] width 169 height 12
click at [596, 208] on div at bounding box center [530, 215] width 169 height 15
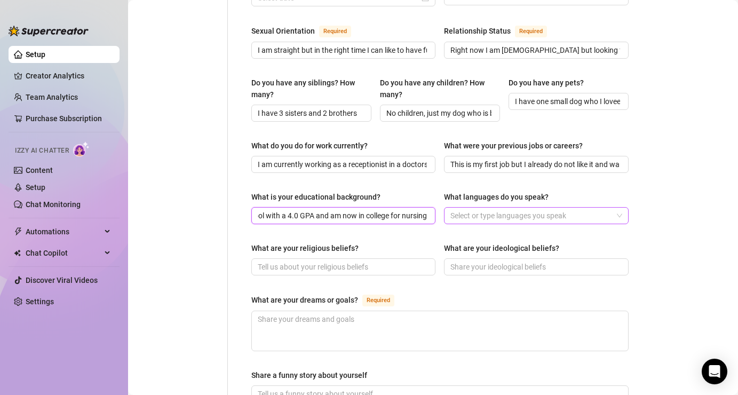
type input "I almost graduated high school with a 4.0 GPA and am now in college for nursing"
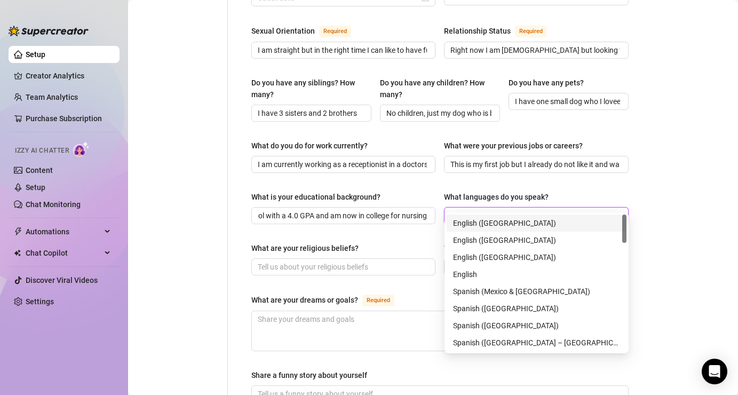
scroll to position [0, 0]
click at [538, 223] on div "English ([GEOGRAPHIC_DATA])" at bounding box center [536, 223] width 167 height 12
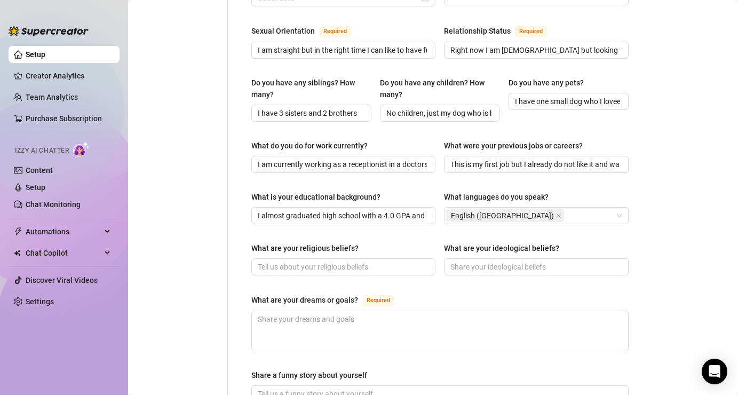
click at [669, 228] on main "Creator Bio [PERSON_NAME] (adoredstarlight) Bio Import Bio from other creator P…" at bounding box center [433, 127] width 610 height 1088
click at [566, 261] on input "What are your ideological beliefs?" at bounding box center [534, 267] width 169 height 12
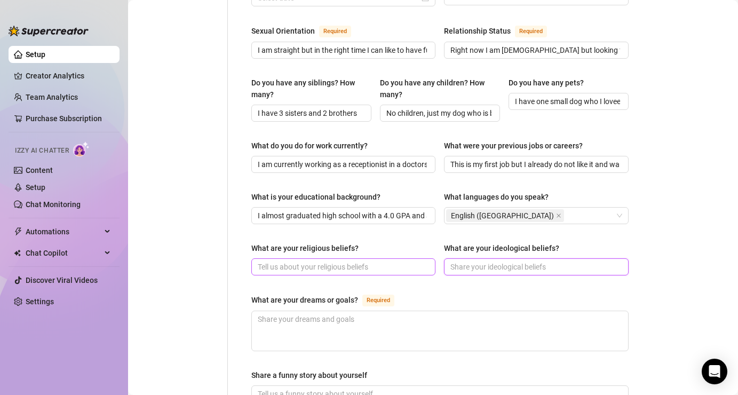
paste input "I prefer luxury, keep my standards high, i don’t chase i make men compete. Swee…"
type input "I prefer luxury, keep my standards high, i don’t chase i make men compete. Swee…"
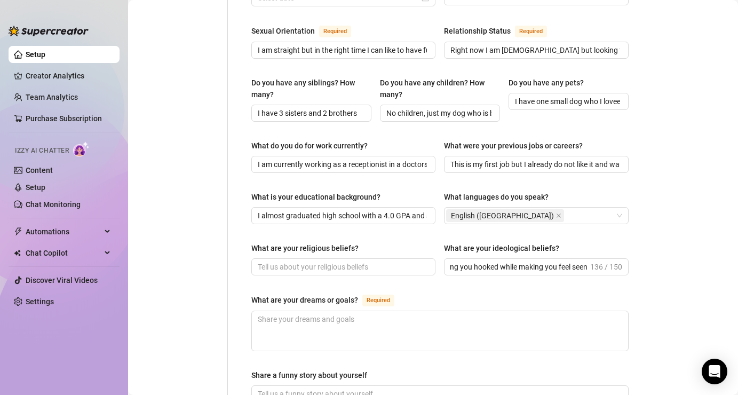
scroll to position [0, 0]
click at [496, 266] on div "What are your religious beliefs? What are your ideological beliefs? I prefer lu…" at bounding box center [439, 263] width 377 height 43
click at [370, 261] on input "What are your religious beliefs?" at bounding box center [342, 267] width 169 height 12
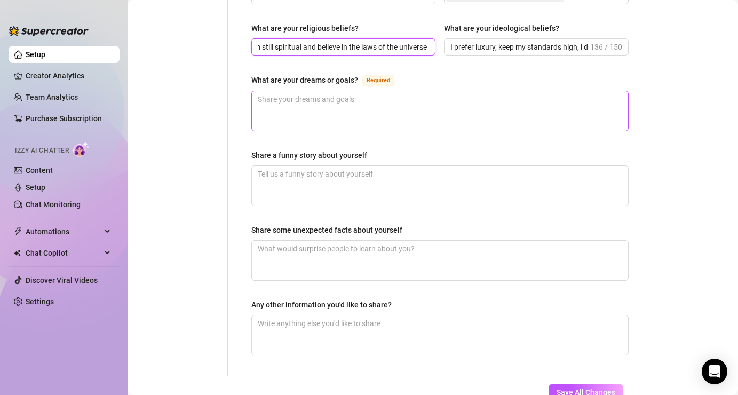
scroll to position [643, 0]
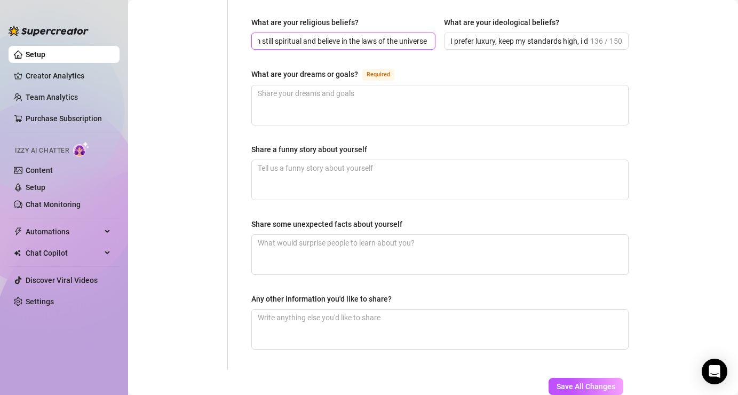
type input "I'm not religious because my parents didn't raise me like that but i am still s…"
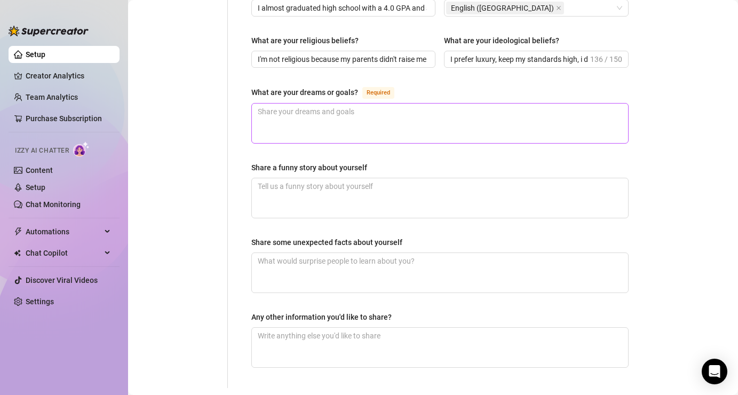
scroll to position [619, 0]
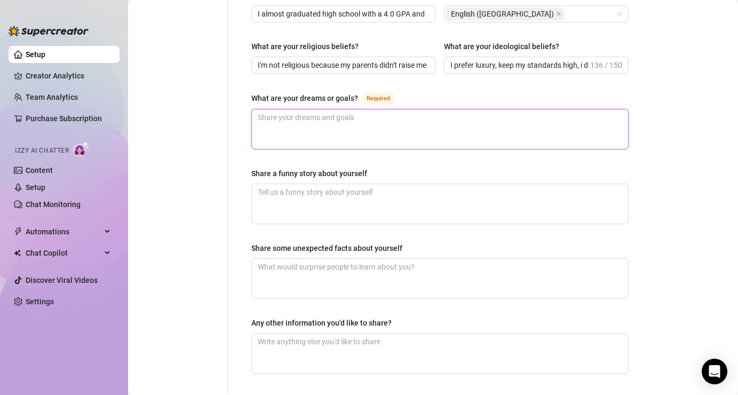
click at [518, 109] on textarea "What are your dreams or goals? Required" at bounding box center [440, 128] width 376 height 39
click at [504, 121] on textarea "What are your dreams or goals? Required" at bounding box center [440, 128] width 376 height 39
type textarea "dwada"
drag, startPoint x: 488, startPoint y: 124, endPoint x: 370, endPoint y: 122, distance: 117.4
click at [370, 122] on textarea "dwada" at bounding box center [440, 128] width 376 height 39
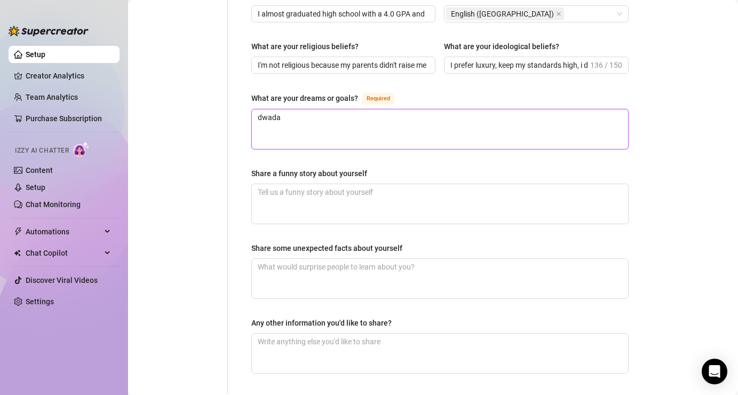
drag, startPoint x: 361, startPoint y: 120, endPoint x: 249, endPoint y: 106, distance: 113.4
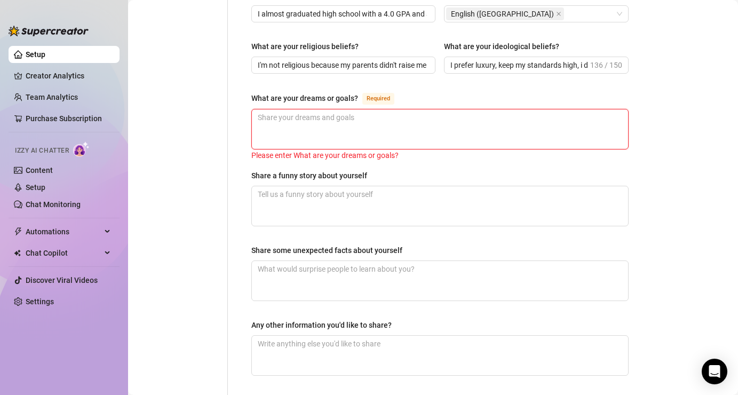
click at [363, 115] on textarea "What are your dreams or goals? Required" at bounding box center [440, 128] width 376 height 39
paste textarea "I’m chasing a life of luxury and independence while building my brand. I love b…"
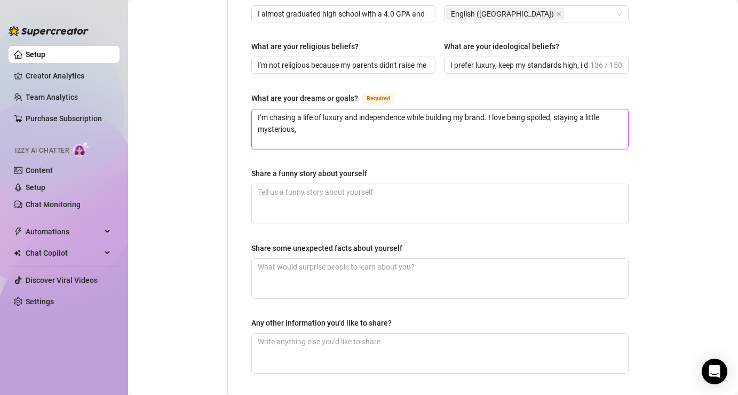
click at [369, 115] on textarea "I’m chasing a life of luxury and independence while building my brand. I love b…" at bounding box center [440, 128] width 376 height 39
click at [443, 112] on textarea "I’m chasing a life of luxury and independence while building my brand. I love b…" at bounding box center [440, 128] width 376 height 39
click at [487, 109] on textarea "I’m chasing a life of luxury and independence while building my brand. I love b…" at bounding box center [440, 128] width 376 height 39
click at [423, 109] on textarea "I’m chasing a life of luxury and independence while building my brand. I love b…" at bounding box center [440, 128] width 376 height 39
click at [418, 109] on textarea "I’m chasing a life of luxury and independence while building my brand. I love b…" at bounding box center [440, 128] width 376 height 39
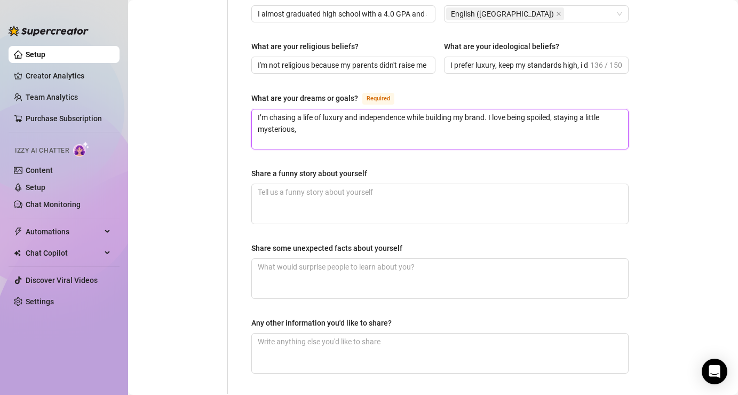
click at [418, 109] on textarea "I’m chasing a life of luxury and independence while building my brand. I love b…" at bounding box center [440, 128] width 376 height 39
click at [430, 114] on textarea "I’m chasing a life of luxury and independence while building my brand. I love b…" at bounding box center [440, 128] width 376 height 39
click at [419, 109] on textarea "I’m chasing a life of luxury and independence while building my brand. I love b…" at bounding box center [440, 128] width 376 height 39
click at [496, 109] on textarea "I’m chasing a life of luxury and independence through building my brand. I love…" at bounding box center [440, 128] width 376 height 39
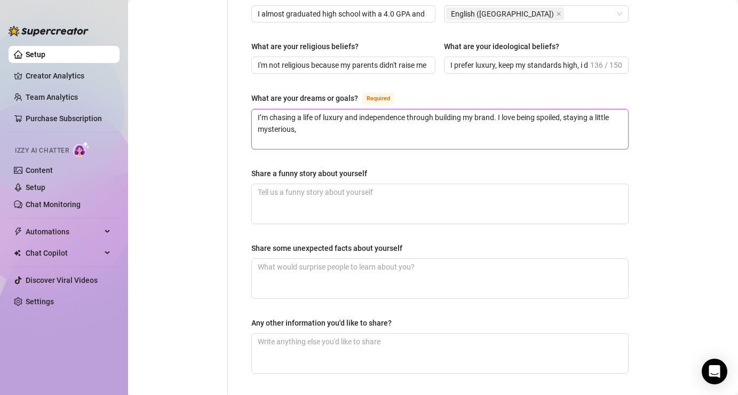
click at [499, 112] on textarea "I’m chasing a life of luxury and independence through building my brand. I love…" at bounding box center [440, 128] width 376 height 39
click at [498, 109] on textarea "I’m chasing a life of luxury and independence through building my brand. I love…" at bounding box center [440, 128] width 376 height 39
click at [489, 118] on textarea "I’m chasing a life of luxury and independence through building my brand. I love…" at bounding box center [440, 128] width 376 height 39
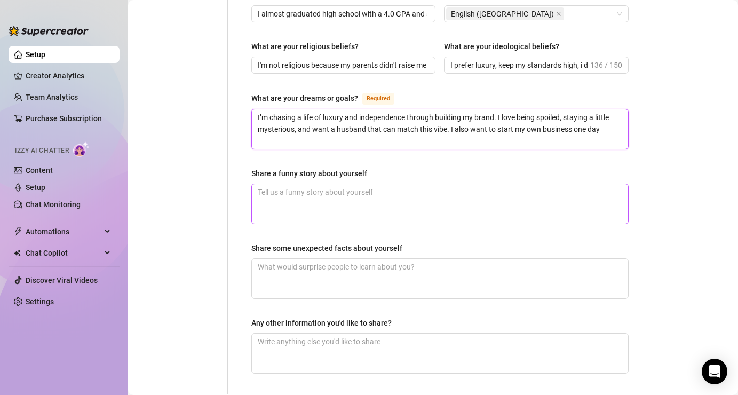
type textarea "I’m chasing a life of luxury and independence through building my brand. I love…"
click at [338, 184] on textarea "Share a funny story about yourself" at bounding box center [440, 203] width 376 height 39
click at [301, 184] on textarea "Share a funny story about yourself" at bounding box center [440, 203] width 376 height 39
paste textarea "I can’t be trusted in a makeup or skincare store"
click at [276, 184] on textarea "I can’t be trusted in a makeup or skincare store" at bounding box center [440, 203] width 376 height 39
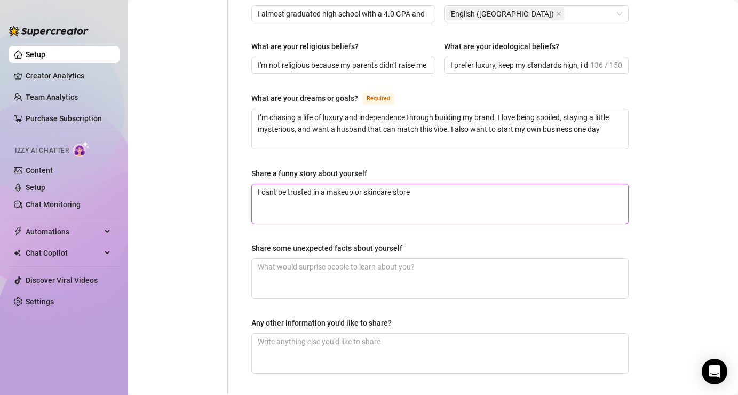
click at [426, 184] on textarea "I cant be trusted in a makeup or skincare store" at bounding box center [440, 203] width 376 height 39
click at [459, 184] on textarea "I cant be trusted in a makeup or skincare store." at bounding box center [440, 203] width 376 height 39
paste textarea "One time I walked into Target “just to grab one thing” and somehow left with th…"
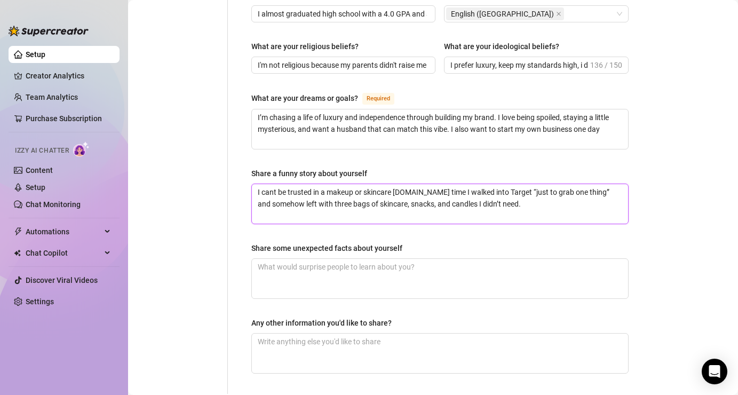
click at [416, 184] on textarea "I cant be trusted in a makeup or skincare [DOMAIN_NAME] time I walked into Targ…" at bounding box center [440, 203] width 376 height 39
click at [503, 184] on textarea "I cant be trusted in a makeup or skincare store. One time I walked into Target …" at bounding box center [440, 203] width 376 height 39
click at [522, 184] on textarea "I cant be trusted in a makeup or skincare store. One time I walked into [GEOGRA…" at bounding box center [440, 203] width 376 height 39
click at [592, 184] on textarea "I cant be trusted in a makeup or skincare store. One time I walked into [GEOGRA…" at bounding box center [440, 203] width 376 height 39
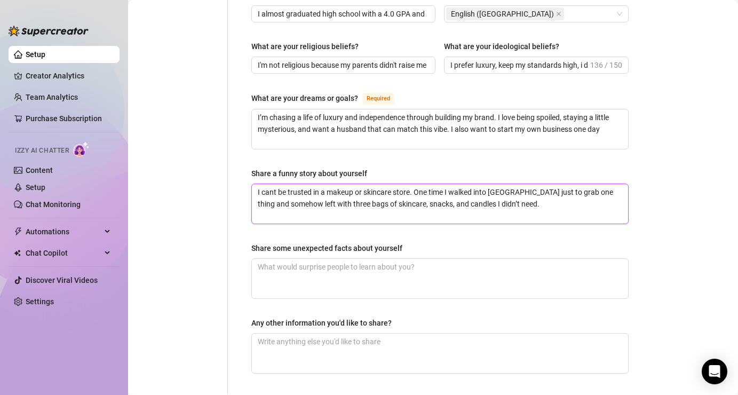
click at [600, 201] on textarea "I cant be trusted in a makeup or skincare store. One time I walked into [GEOGRA…" at bounding box center [440, 203] width 376 height 39
click at [339, 189] on textarea "I cant be trusted in a makeup or skincare store. One time I walked into [GEOGRA…" at bounding box center [440, 203] width 376 height 39
drag, startPoint x: 411, startPoint y: 188, endPoint x: 528, endPoint y: 184, distance: 117.5
click at [528, 184] on textarea "I cant be trusted in a makeup or skincare store. One time I walked into [GEOGRA…" at bounding box center [440, 203] width 376 height 39
click at [494, 184] on textarea "I cant be trusted in a makeup or skincare store. One time I walked into [GEOGRA…" at bounding box center [440, 203] width 376 height 39
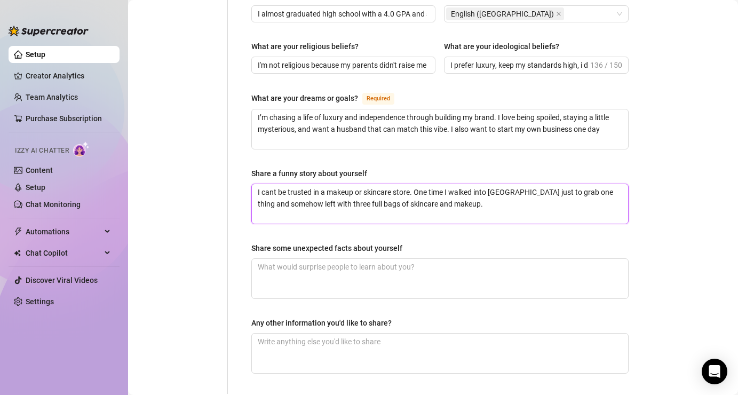
click at [493, 196] on textarea "I cant be trusted in a makeup or skincare store. One time I walked into [GEOGRA…" at bounding box center [440, 203] width 376 height 39
paste textarea "One time I went in just to restock my moisturizer and walked out $600 lighter w…"
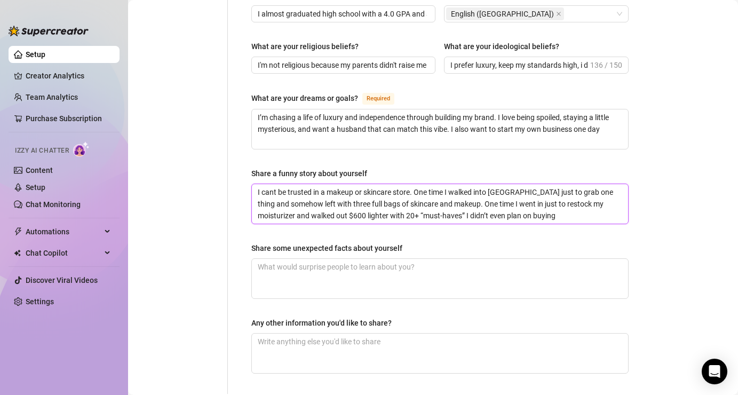
drag, startPoint x: 485, startPoint y: 189, endPoint x: 455, endPoint y: 189, distance: 29.9
click at [455, 189] on textarea "I cant be trusted in a makeup or skincare store. One time I walked into [GEOGRA…" at bounding box center [440, 203] width 376 height 39
click at [299, 204] on textarea "I cant be trusted in a makeup or skincare store. One time I walked into [GEOGRA…" at bounding box center [440, 203] width 376 height 39
click at [272, 202] on textarea "I cant be trusted in a makeup or skincare store. One time I walked into [GEOGRA…" at bounding box center [440, 203] width 376 height 39
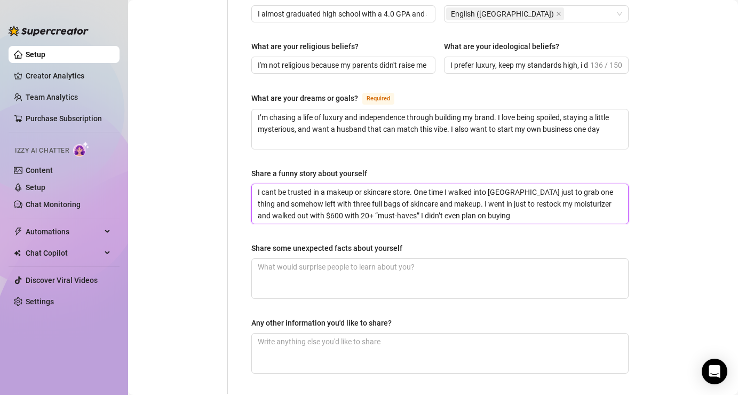
click at [308, 200] on textarea "I cant be trusted in a makeup or skincare store. One time I walked into [GEOGRA…" at bounding box center [440, 203] width 376 height 39
click at [336, 199] on textarea "I cant be trusted in a makeup or skincare store. One time I walked into [GEOGRA…" at bounding box center [440, 203] width 376 height 39
click at [347, 200] on textarea "I cant be trusted in a makeup or skincare store. One time I walked into [GEOGRA…" at bounding box center [440, 203] width 376 height 39
click at [360, 200] on textarea "I cant be trusted in a makeup or skincare store. One time I walked into [GEOGRA…" at bounding box center [440, 203] width 376 height 39
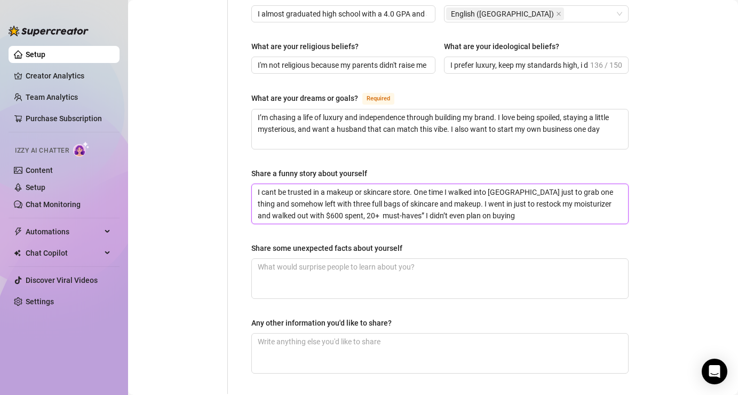
click at [362, 202] on textarea "I cant be trusted in a makeup or skincare store. One time I walked into [GEOGRA…" at bounding box center [440, 203] width 376 height 39
click at [385, 197] on textarea "I cant be trusted in a makeup or skincare store. One time I walked into [GEOGRA…" at bounding box center [440, 203] width 376 height 39
click at [344, 202] on textarea "I cant be trusted in a makeup or skincare store. One time I walked into [GEOGRA…" at bounding box center [440, 203] width 376 height 39
type textarea "I cant be trusted in a makeup or skincare store. One time I walked into [GEOGRA…"
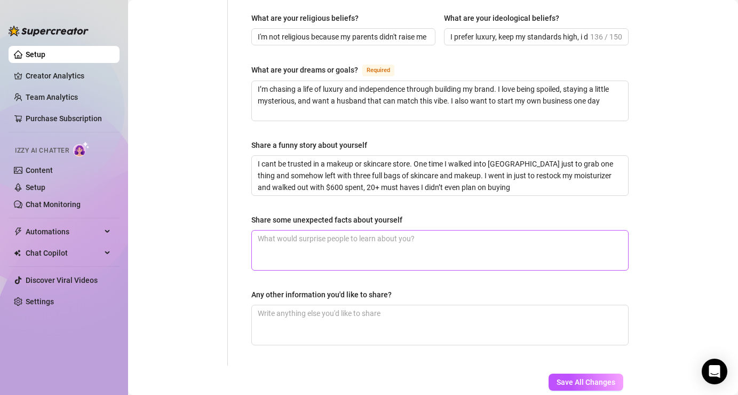
scroll to position [649, 0]
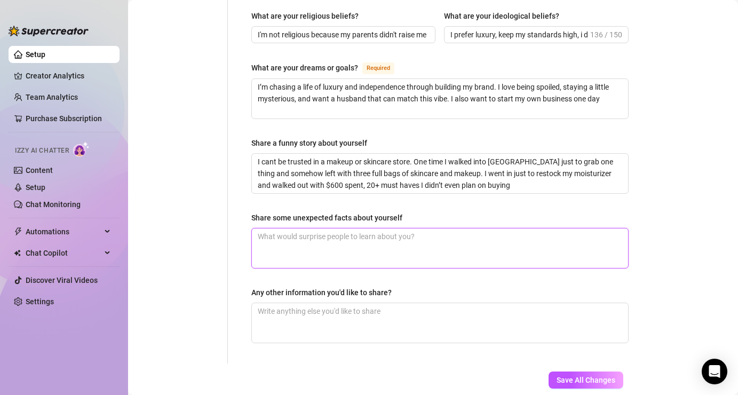
click at [327, 239] on textarea "Share some unexpected facts about yourself" at bounding box center [440, 247] width 376 height 39
paste textarea "I journal every morning and keep a little manifestation board for my goals. I’m…"
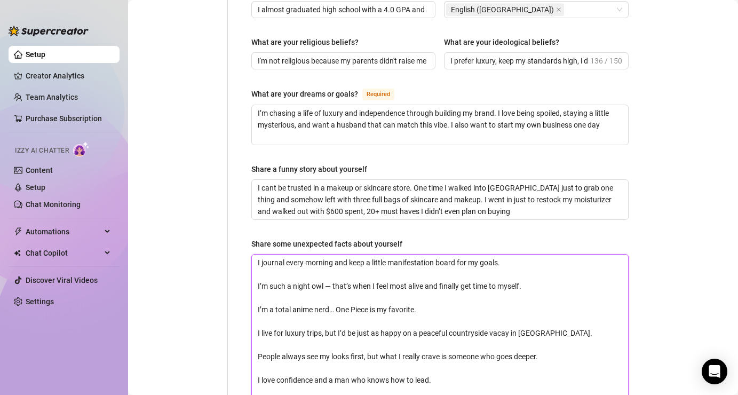
scroll to position [623, 0]
click at [360, 266] on textarea "I journal every morning and keep a little manifestation board for my goals. I’m…" at bounding box center [440, 332] width 376 height 157
click at [360, 260] on textarea "I journal every morning and keep a little manifestation board for my goals. I’m…" at bounding box center [440, 332] width 376 height 157
click at [419, 286] on textarea "I journal every morning and keep a little manifestation board for my goals. I’m…" at bounding box center [440, 332] width 376 height 157
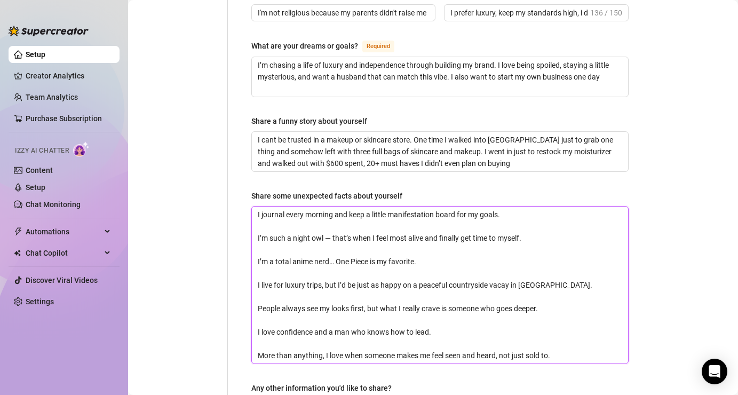
scroll to position [672, 0]
click at [471, 337] on textarea "I journal every morning and keep a little manifestation board for my goals. I’m…" at bounding box center [440, 283] width 376 height 157
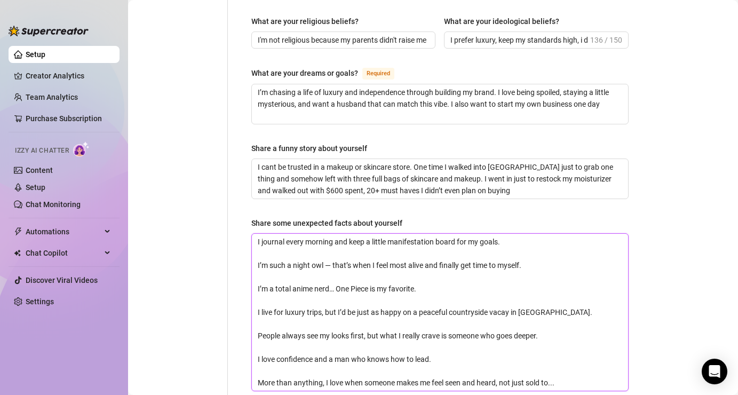
scroll to position [643, 0]
click at [331, 251] on textarea "I journal every morning and keep a little manifestation board for my goals. I’m…" at bounding box center [440, 313] width 376 height 157
click at [341, 250] on textarea "I journal every morning and keep a little manifestation board for my goals. I’m…" at bounding box center [440, 313] width 376 height 157
click at [343, 252] on textarea "I journal every morning and keep a little manifestation board for my goals. I’m…" at bounding box center [440, 313] width 376 height 157
click at [326, 301] on textarea "I journal every morning and keep a little manifestation board for my goals. I’m…" at bounding box center [440, 313] width 376 height 157
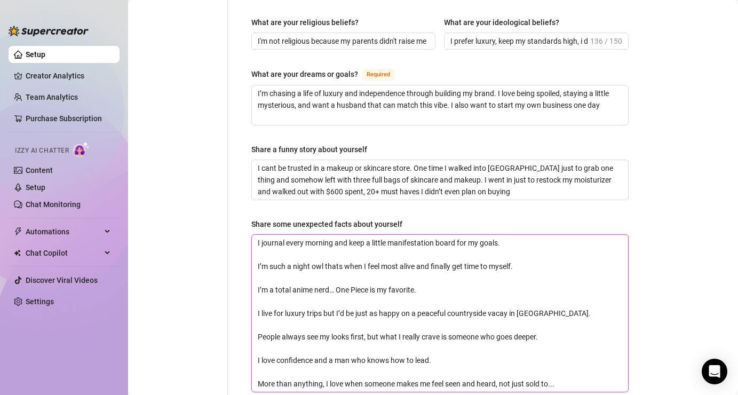
click at [368, 323] on textarea "I journal every morning and keep a little manifestation board for my goals. I’m…" at bounding box center [440, 313] width 376 height 157
click at [502, 372] on textarea "I journal every morning and keep a little manifestation board for my goals. I’m…" at bounding box center [440, 313] width 376 height 157
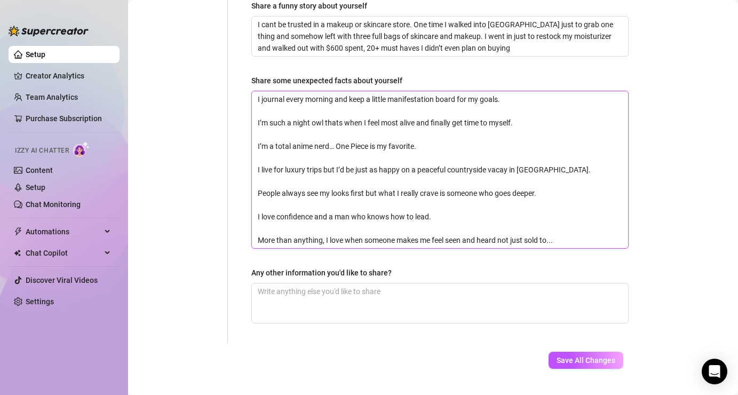
scroll to position [796, 0]
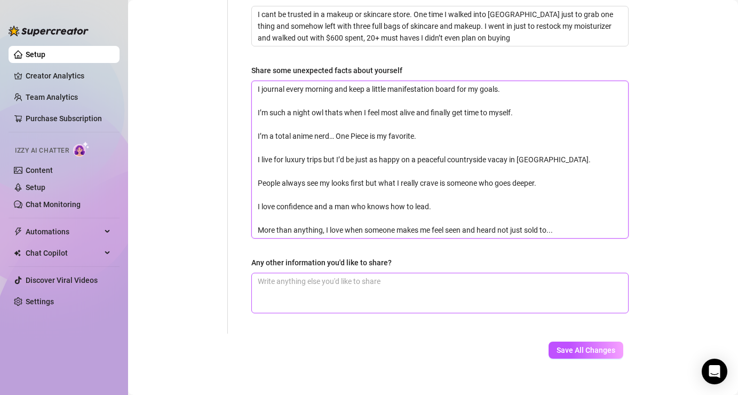
type textarea "I journal every morning and keep a little manifestation board for my goals. I’m…"
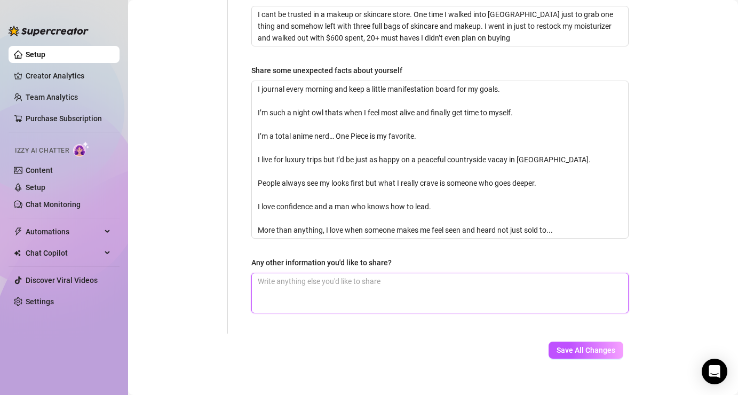
click at [494, 281] on textarea "Any other information you'd like to share?" at bounding box center [440, 292] width 376 height 39
click at [384, 278] on textarea "Any other information you'd like to share?" at bounding box center [440, 292] width 376 height 39
click at [441, 274] on textarea "I love animals" at bounding box center [440, 292] width 376 height 39
paste textarea "Says she’s bad at replying but is always online"
click at [314, 273] on textarea "I love animals, Says she’s bad at replying but is always online" at bounding box center [440, 292] width 376 height 39
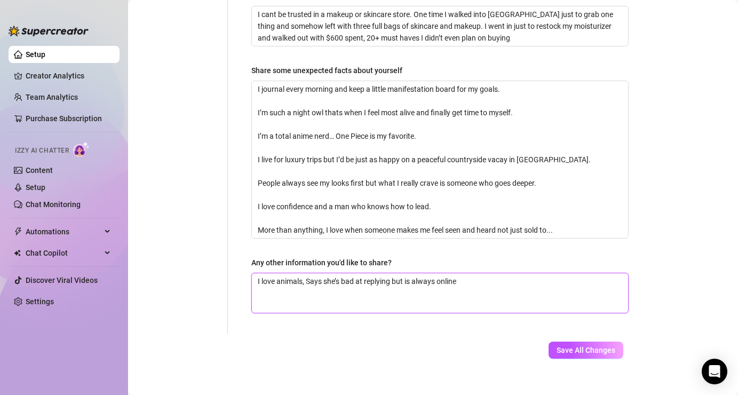
click at [314, 273] on textarea "I love animals, Says she’s bad at replying but is always online" at bounding box center [440, 292] width 376 height 39
drag, startPoint x: 342, startPoint y: 268, endPoint x: 310, endPoint y: 267, distance: 32.6
click at [310, 273] on textarea "I love animals, Says she’s bad at replying but is always online" at bounding box center [440, 292] width 376 height 39
click at [441, 273] on textarea "I love animals, I'm bad at replying but is always online" at bounding box center [440, 292] width 376 height 39
click at [384, 273] on textarea "I love animals, I'm bad at replying but is always online" at bounding box center [440, 292] width 376 height 39
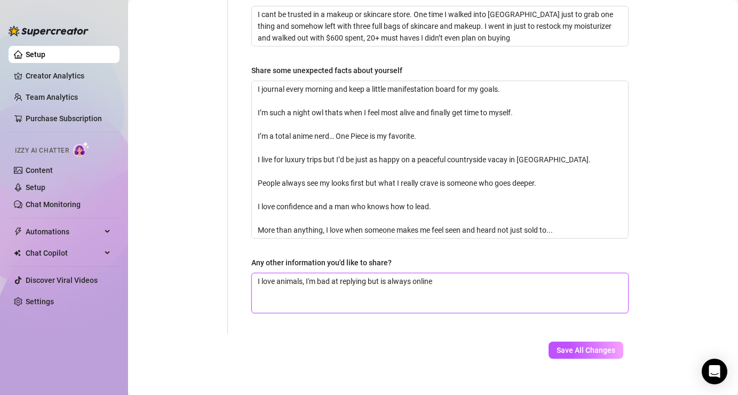
click at [384, 273] on textarea "I love animals, I'm bad at replying but is always online" at bounding box center [440, 292] width 376 height 39
click at [450, 274] on textarea "I love animals, I'm bad at replying but am always online" at bounding box center [440, 292] width 376 height 39
click at [307, 273] on textarea "I love animals, I'm bad at replying but am always online," at bounding box center [440, 292] width 376 height 39
click at [408, 284] on textarea "I love animals I'm bad at replying but am always online," at bounding box center [440, 292] width 376 height 39
click at [259, 276] on textarea "I love animals I'm bad at replying but am always online" at bounding box center [440, 292] width 376 height 39
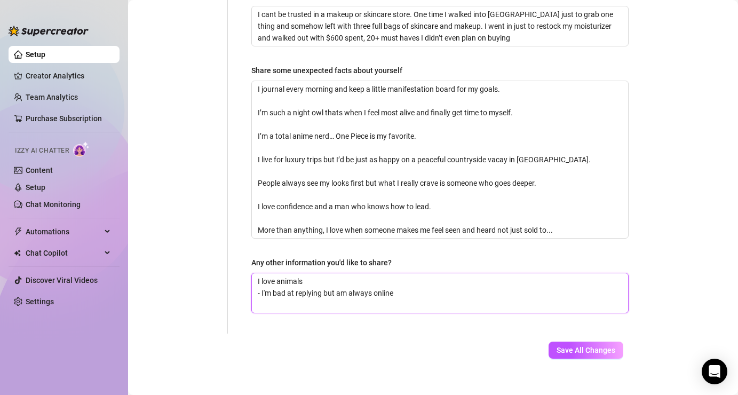
click at [257, 273] on textarea "I love animals - I'm bad at replying but am always online" at bounding box center [440, 292] width 376 height 39
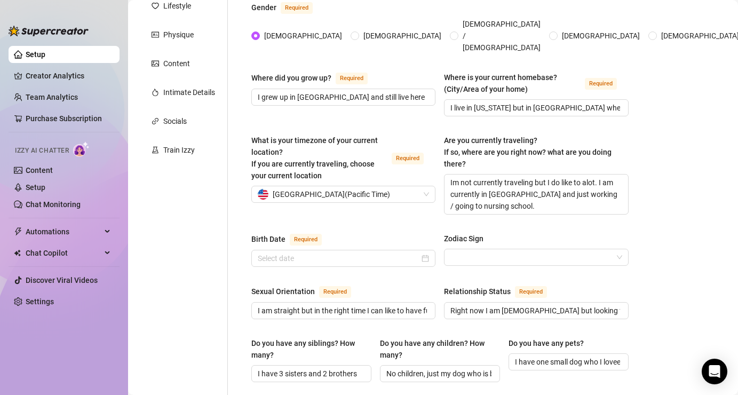
scroll to position [158, 0]
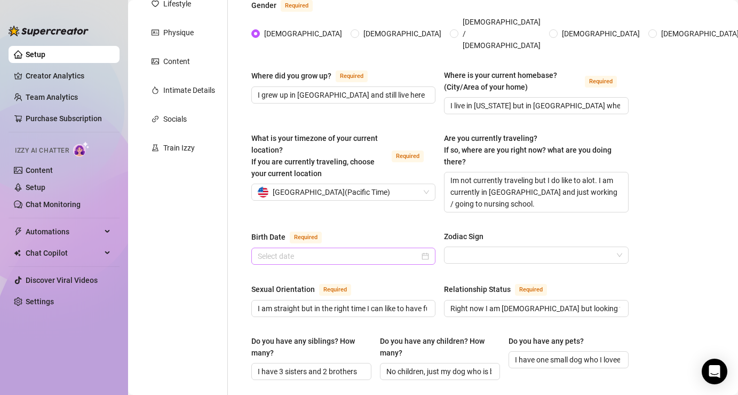
click at [426, 250] on div at bounding box center [343, 256] width 171 height 12
type textarea "- I love animals - I'm bad at replying but am always online"
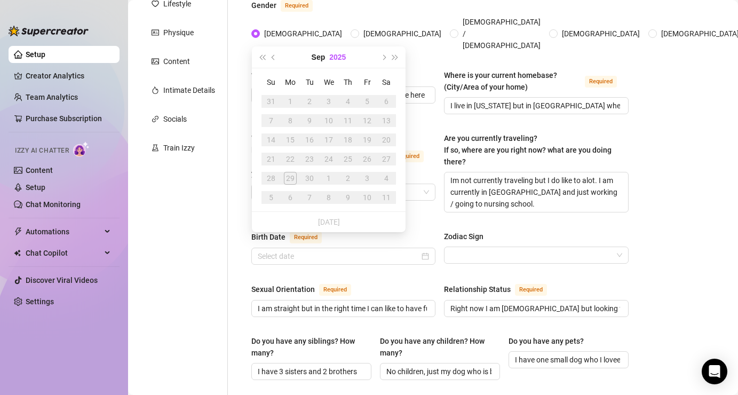
click at [345, 59] on button "2025" at bounding box center [337, 56] width 17 height 21
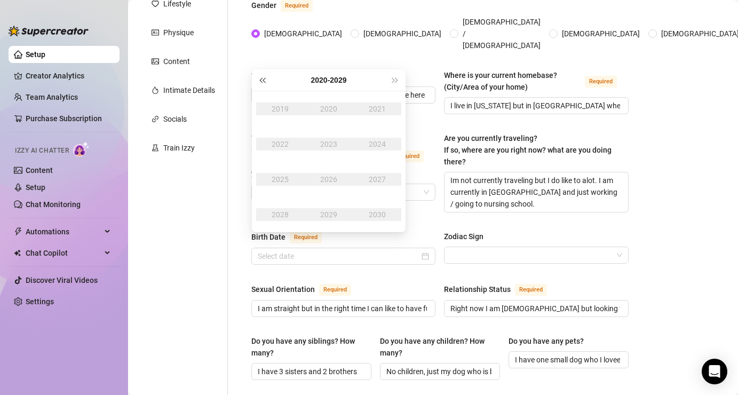
click at [265, 82] on button "Last year (Control + left)" at bounding box center [262, 79] width 12 height 21
click at [384, 141] on div "2004" at bounding box center [377, 144] width 32 height 13
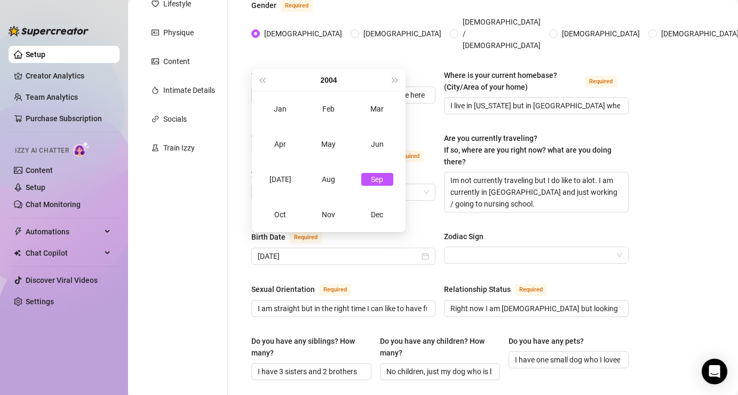
click at [386, 80] on div "2004" at bounding box center [328, 79] width 121 height 21
click at [394, 82] on button "Next year (Control + right)" at bounding box center [396, 79] width 12 height 21
click at [326, 140] on div "May" at bounding box center [329, 144] width 32 height 13
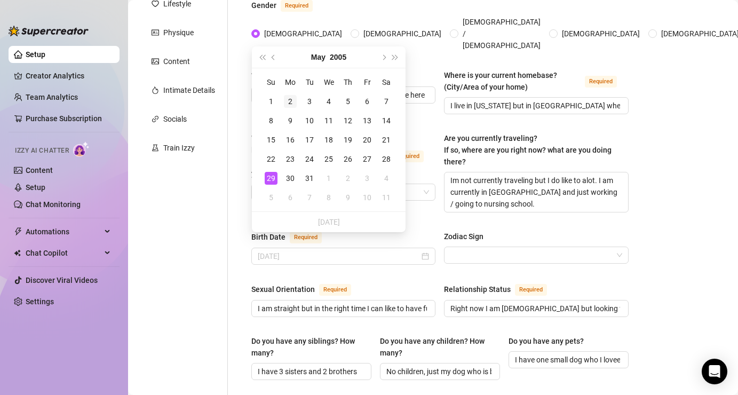
type input "[DATE]"
click at [291, 99] on div "2" at bounding box center [290, 101] width 13 height 13
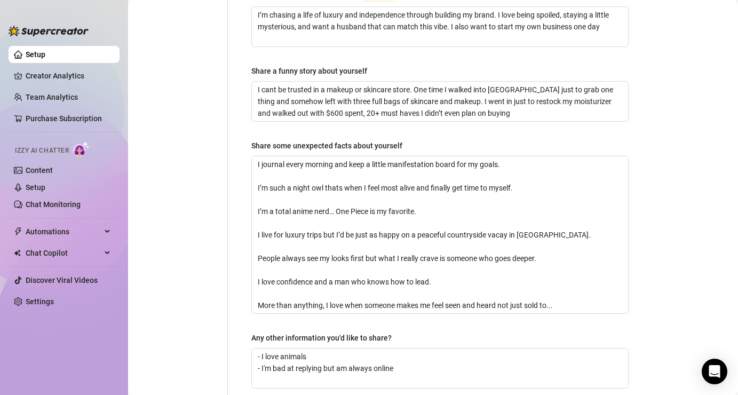
scroll to position [796, 0]
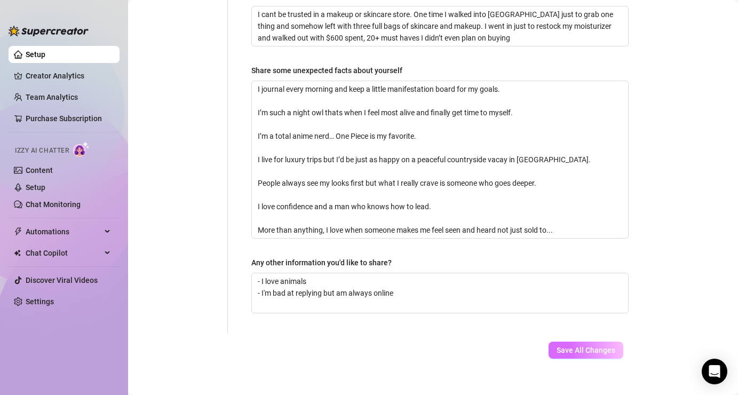
click at [600, 346] on span "Save All Changes" at bounding box center [586, 350] width 59 height 9
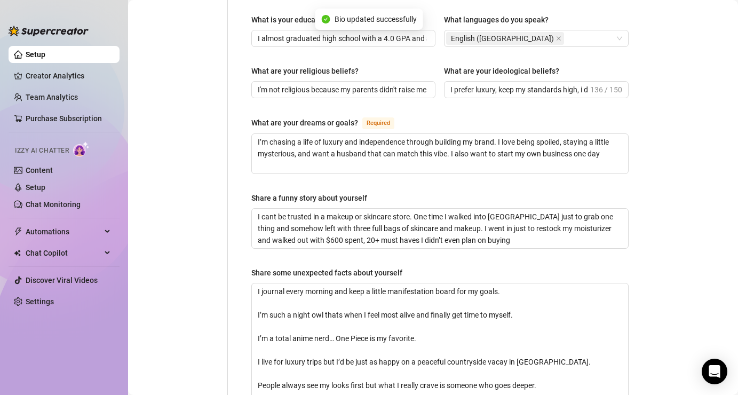
scroll to position [0, 0]
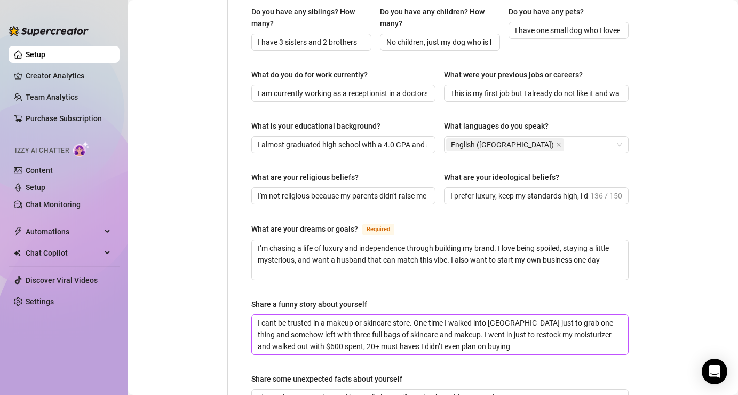
scroll to position [814, 0]
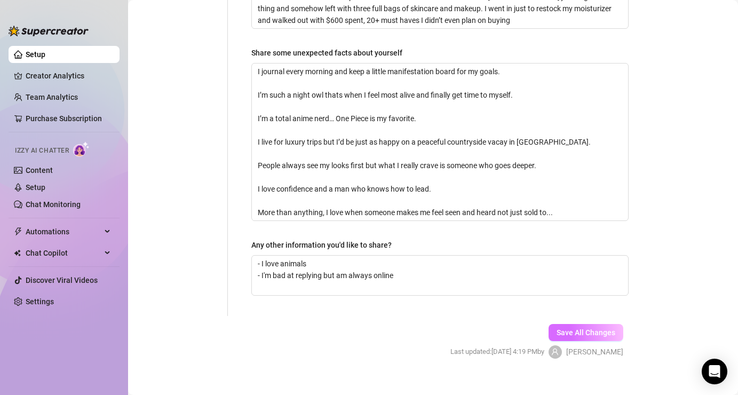
click at [589, 328] on span "Save All Changes" at bounding box center [586, 332] width 59 height 9
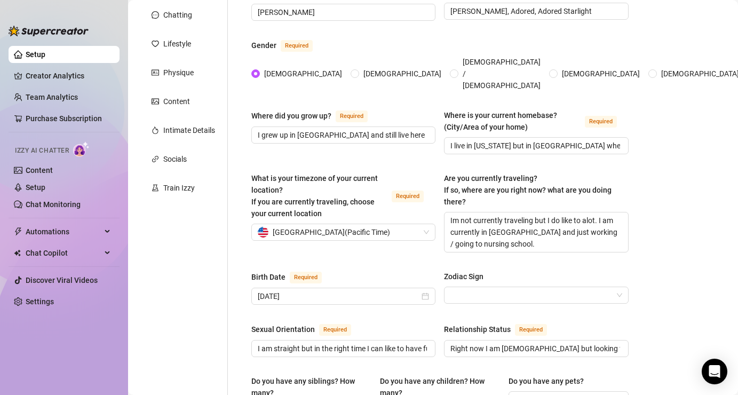
scroll to position [0, 0]
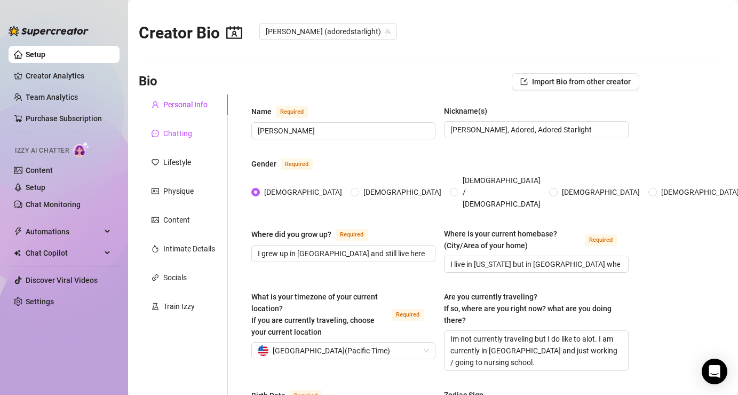
click at [187, 129] on div "Chatting" at bounding box center [177, 134] width 29 height 12
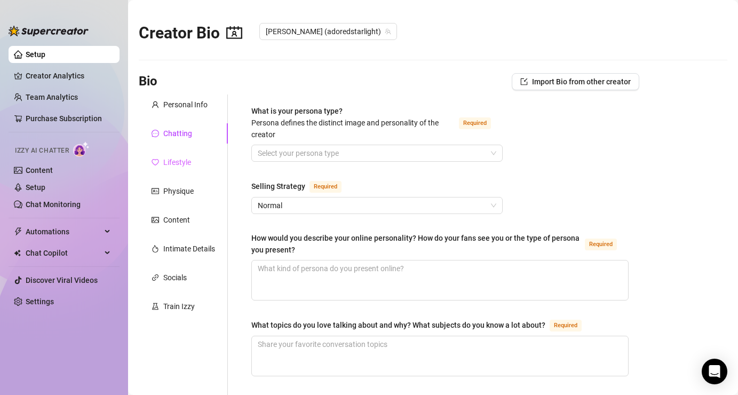
click at [199, 161] on div "Lifestyle" at bounding box center [183, 162] width 89 height 20
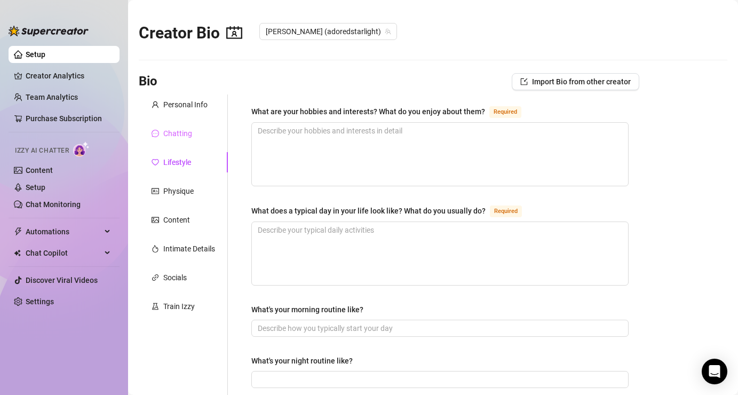
click at [191, 138] on div "Chatting" at bounding box center [183, 133] width 89 height 20
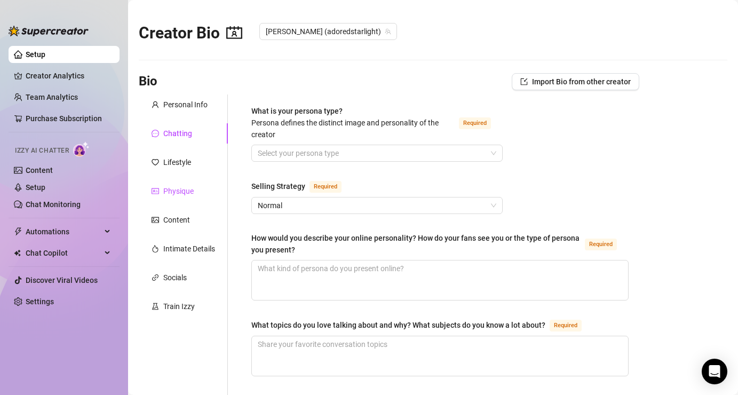
click at [188, 186] on div "Physique" at bounding box center [178, 191] width 30 height 12
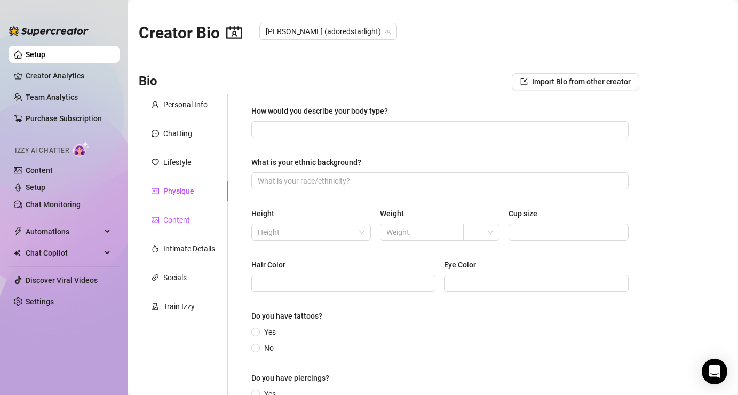
click at [184, 224] on div "Content" at bounding box center [176, 220] width 27 height 12
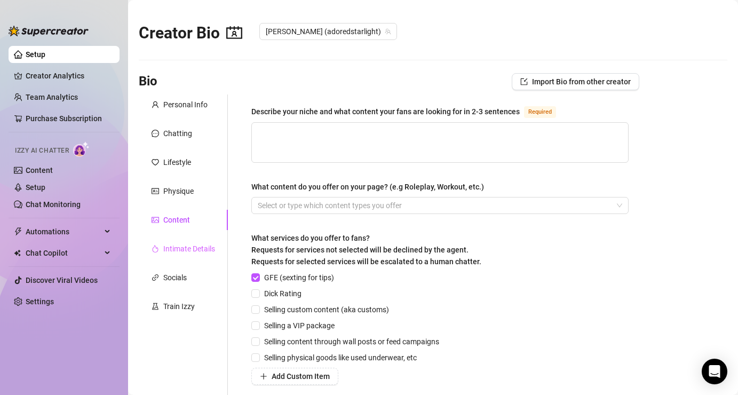
click at [202, 256] on div "Intimate Details" at bounding box center [183, 249] width 89 height 20
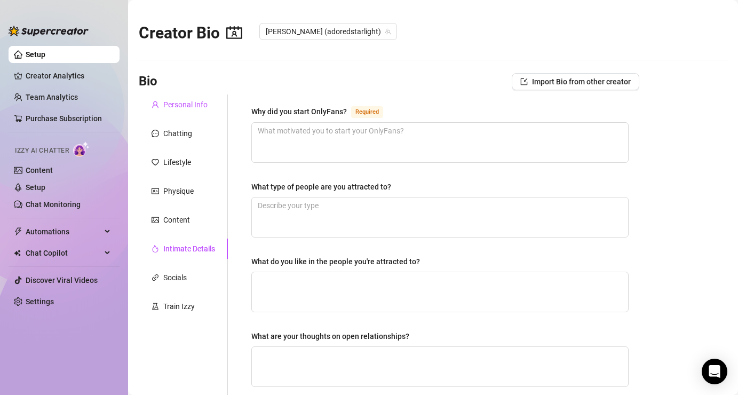
click at [179, 106] on div "Personal Info" at bounding box center [185, 105] width 44 height 12
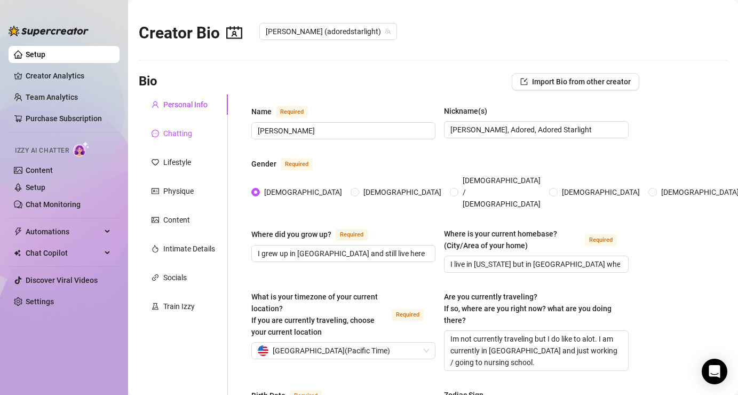
click at [179, 128] on div "Chatting" at bounding box center [177, 134] width 29 height 12
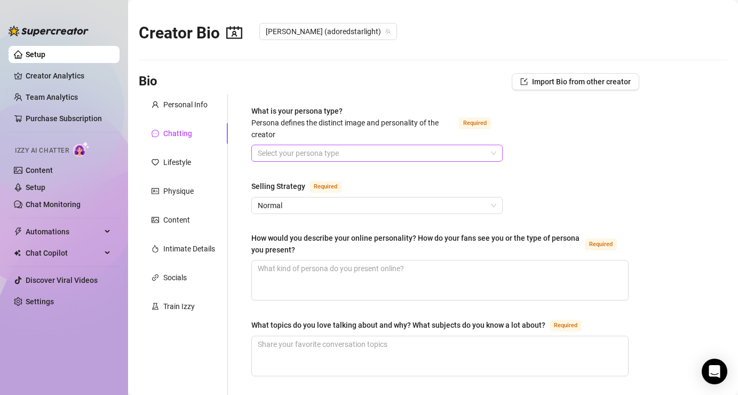
click at [345, 155] on input "What is your persona type? [PERSON_NAME] defines the distinct image and persona…" at bounding box center [372, 153] width 229 height 16
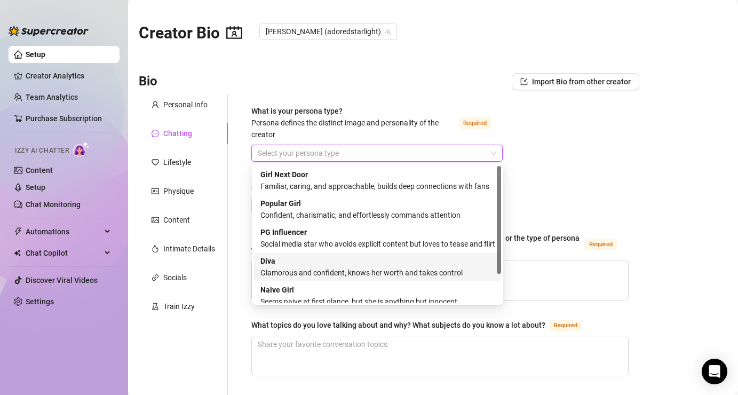
click at [268, 266] on div "[PERSON_NAME] and confident, knows her worth and takes control" at bounding box center [377, 266] width 234 height 23
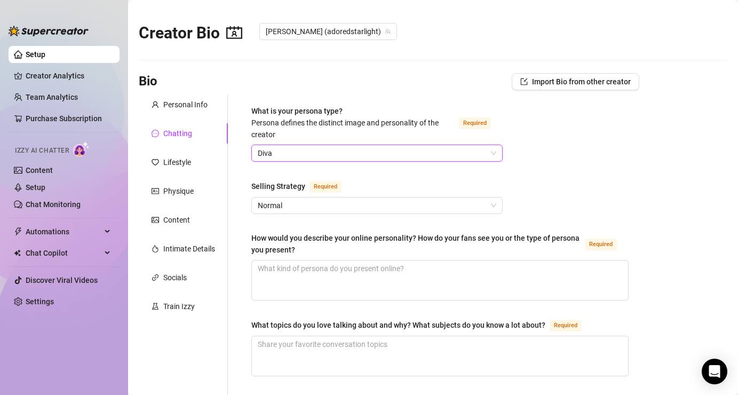
click at [339, 155] on span "Diva" at bounding box center [377, 153] width 239 height 16
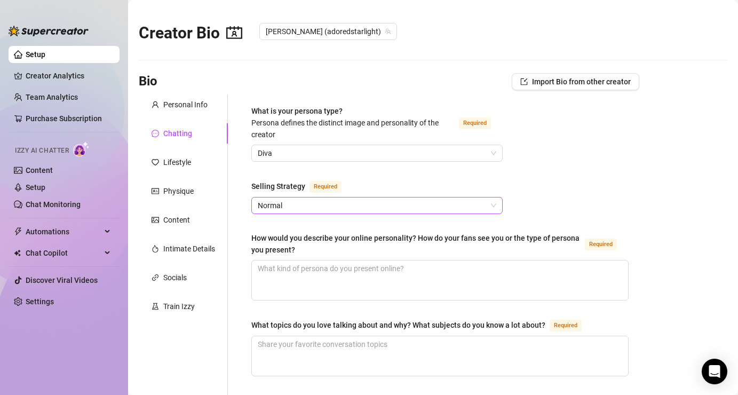
click at [313, 200] on span "Normal" at bounding box center [377, 205] width 239 height 16
click at [319, 201] on span "Normal" at bounding box center [377, 205] width 239 height 16
click at [438, 204] on span "Normal" at bounding box center [377, 205] width 239 height 16
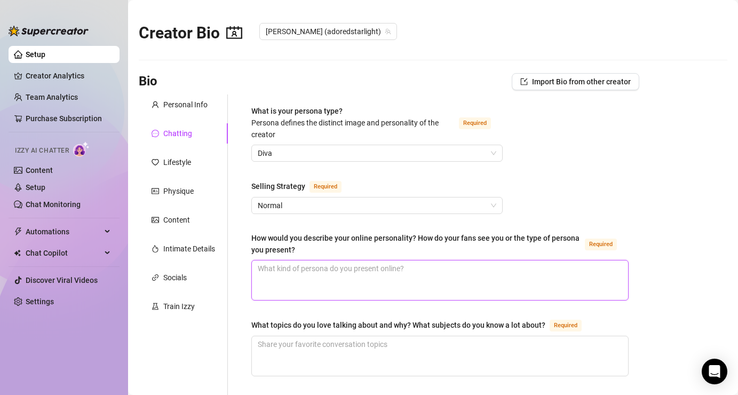
click at [463, 268] on textarea "How would you describe your online personality? How do your fans see you or the…" at bounding box center [440, 279] width 376 height 39
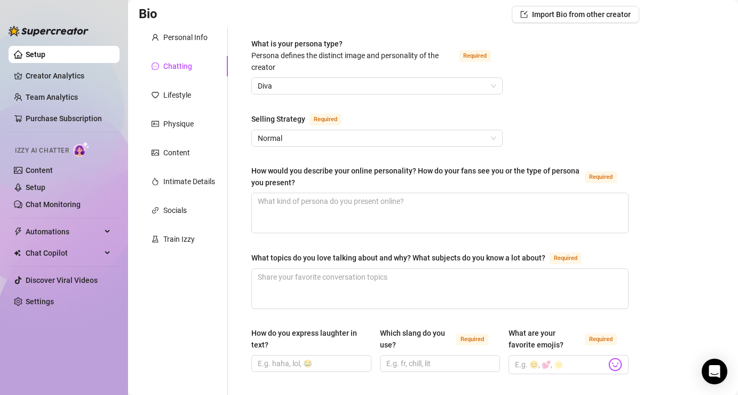
scroll to position [68, 0]
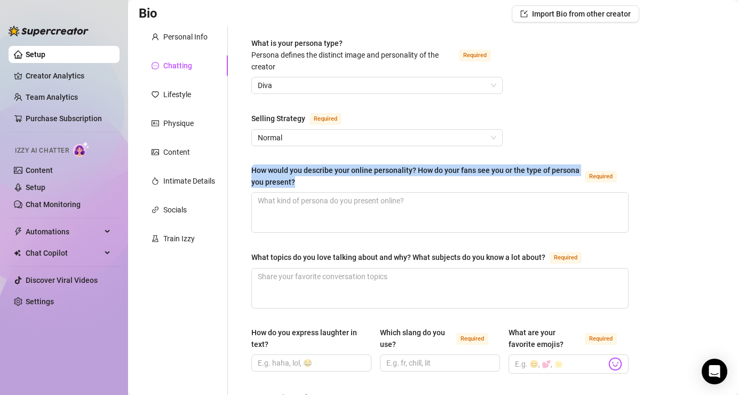
drag, startPoint x: 249, startPoint y: 166, endPoint x: 311, endPoint y: 186, distance: 64.6
copy div "How would you describe your online personality? How do your fans see you or the…"
